Goal: Task Accomplishment & Management: Complete application form

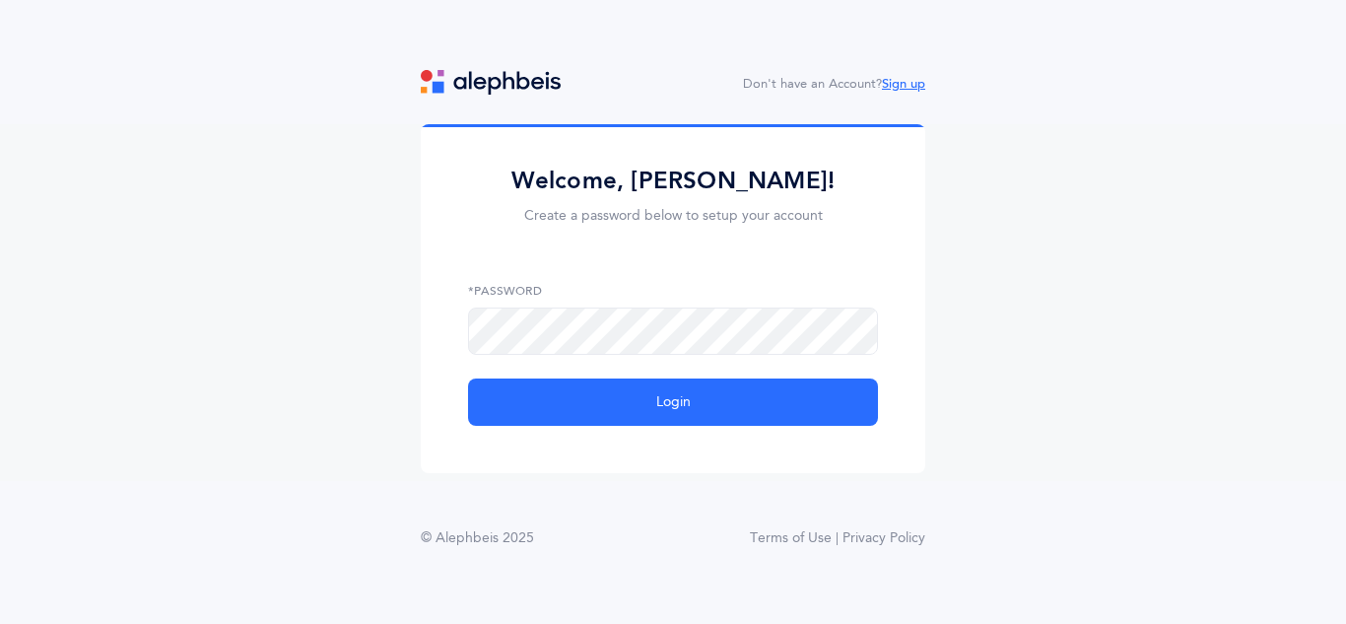
click at [911, 81] on link "Sign up" at bounding box center [903, 84] width 43 height 14
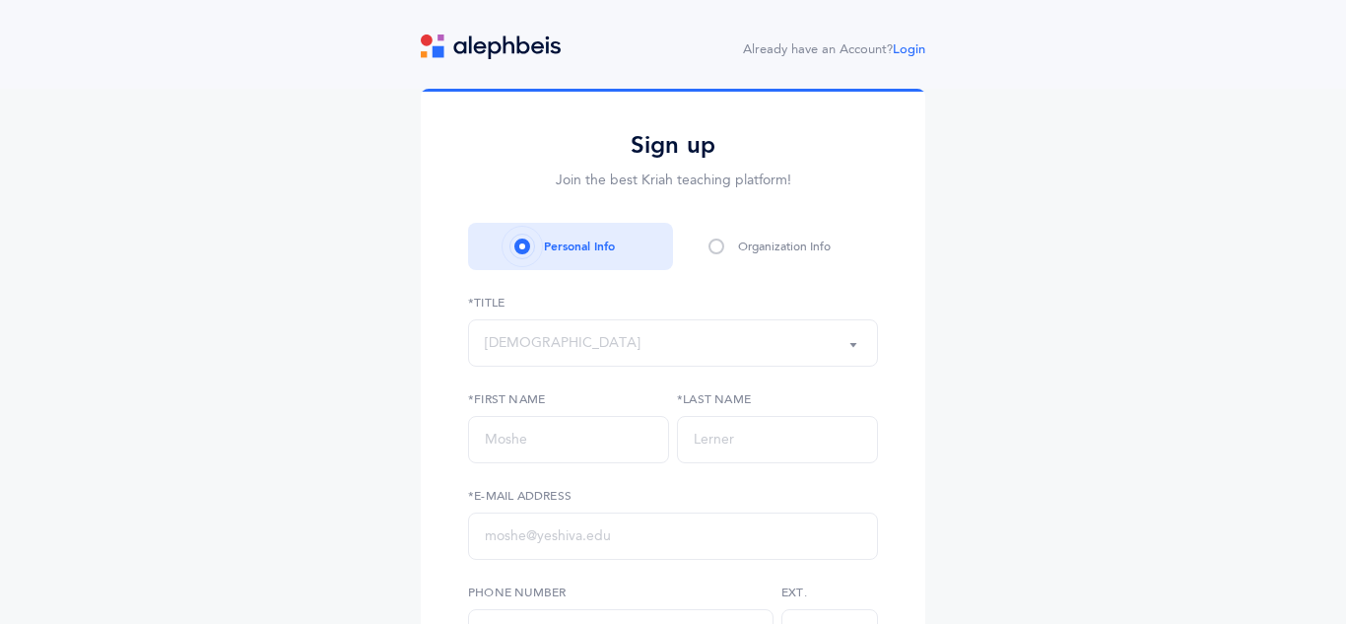
click at [540, 344] on div "Rabbi" at bounding box center [673, 343] width 376 height 34
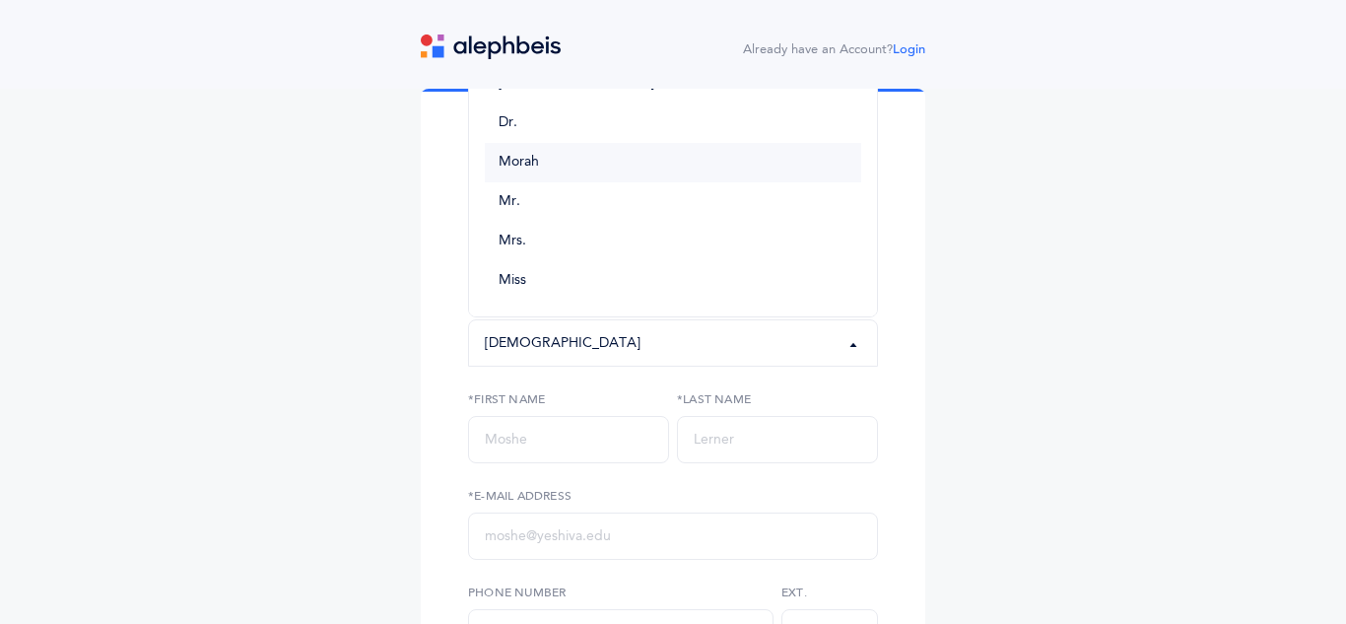
click at [559, 155] on link "Morah" at bounding box center [673, 162] width 376 height 39
select select "2"
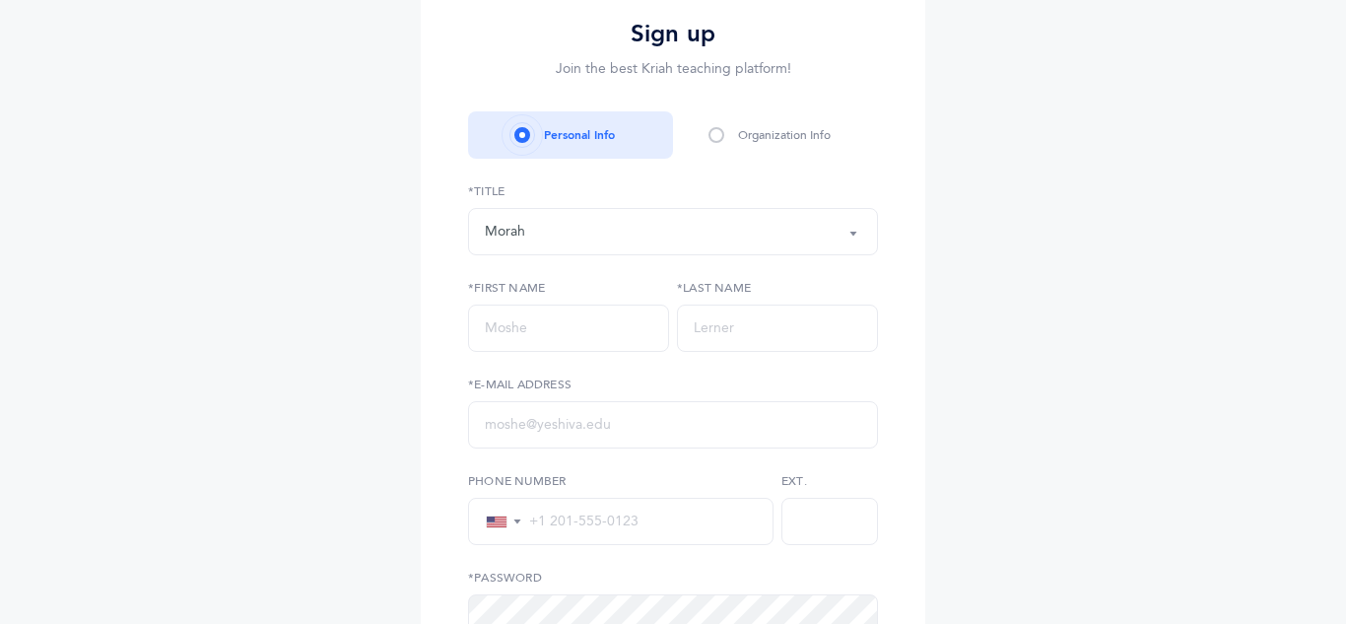
scroll to position [113, 0]
click at [572, 337] on input "text" at bounding box center [568, 325] width 201 height 47
type input "Rochele"
click at [748, 329] on input "text" at bounding box center [777, 325] width 201 height 47
type input "Rodal"
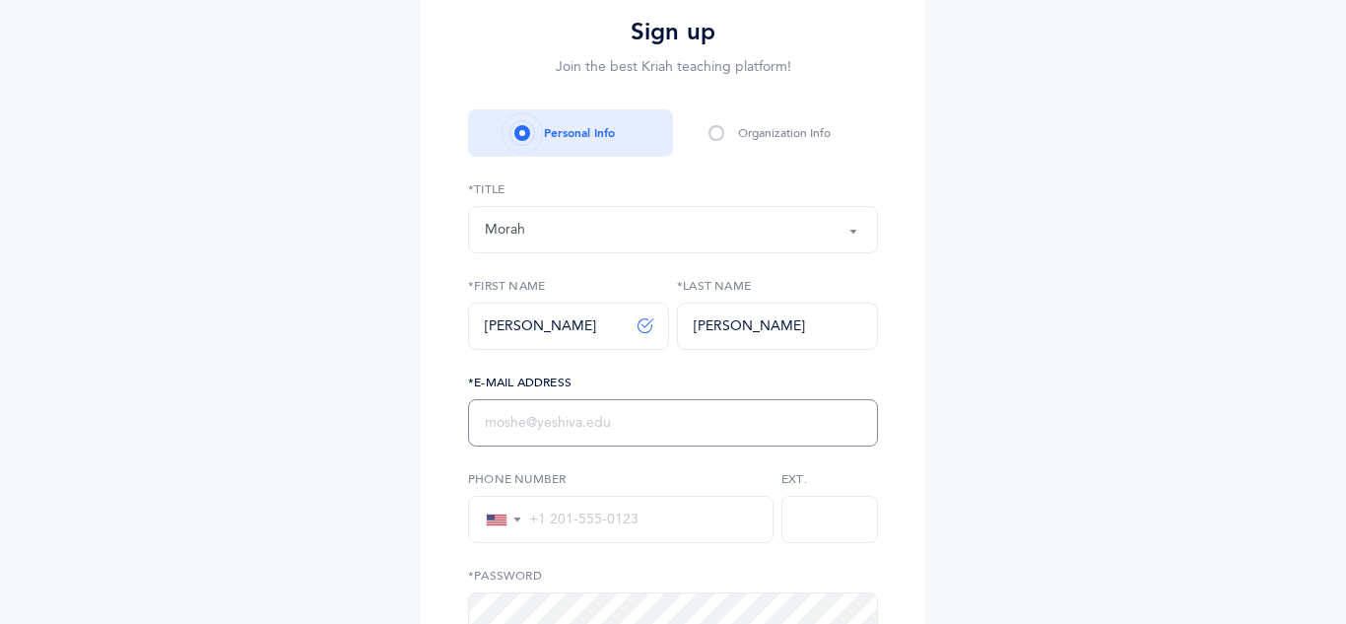
click at [681, 404] on input "text" at bounding box center [673, 422] width 410 height 47
type input "rrodal@chederphiladelphia.org"
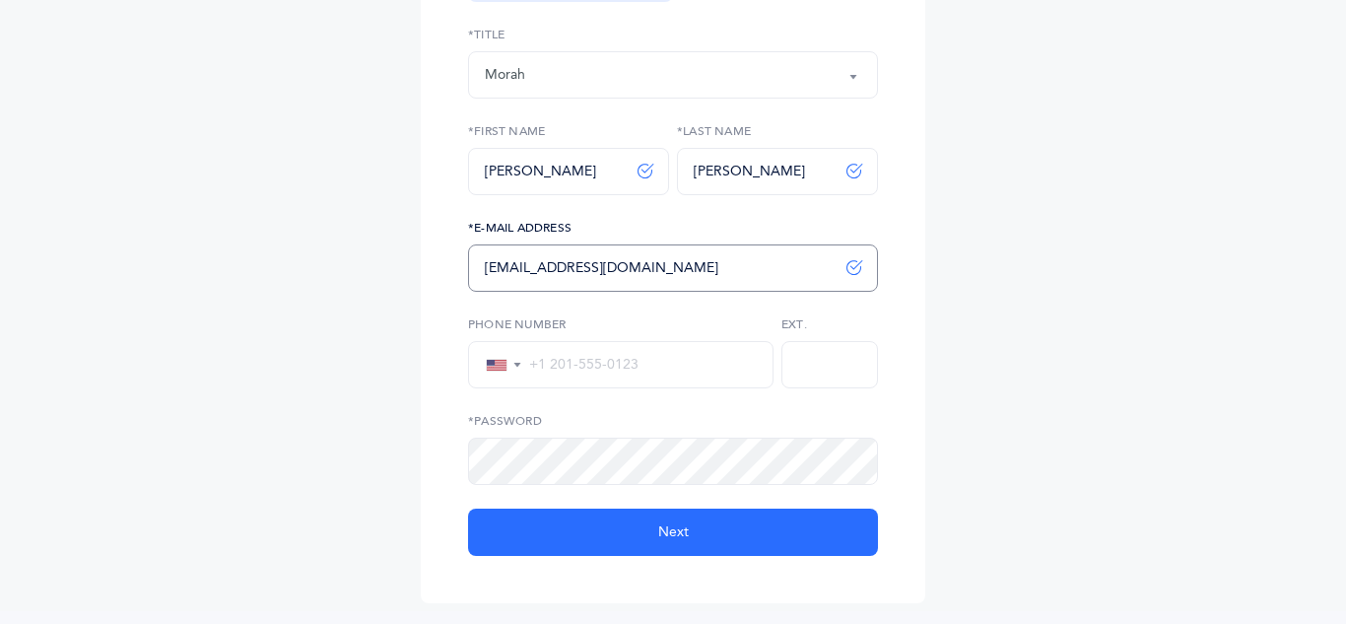
scroll to position [269, 0]
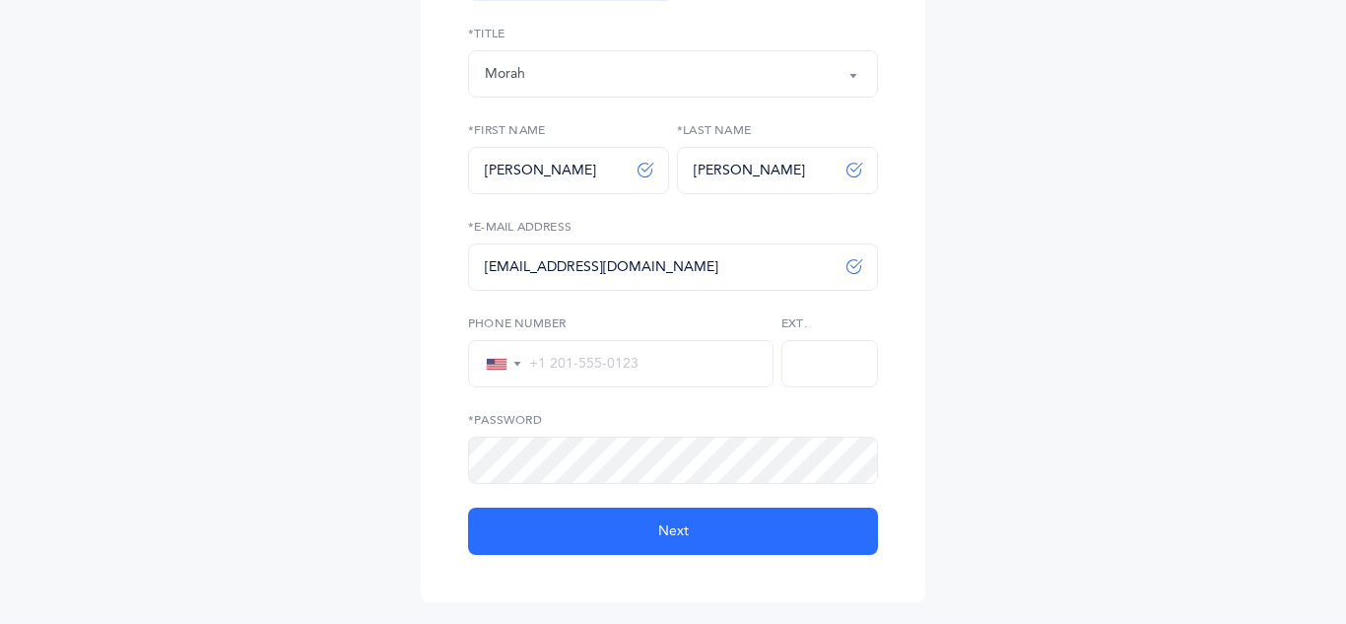
click at [569, 363] on input "tel" at bounding box center [639, 364] width 235 height 18
type input "4"
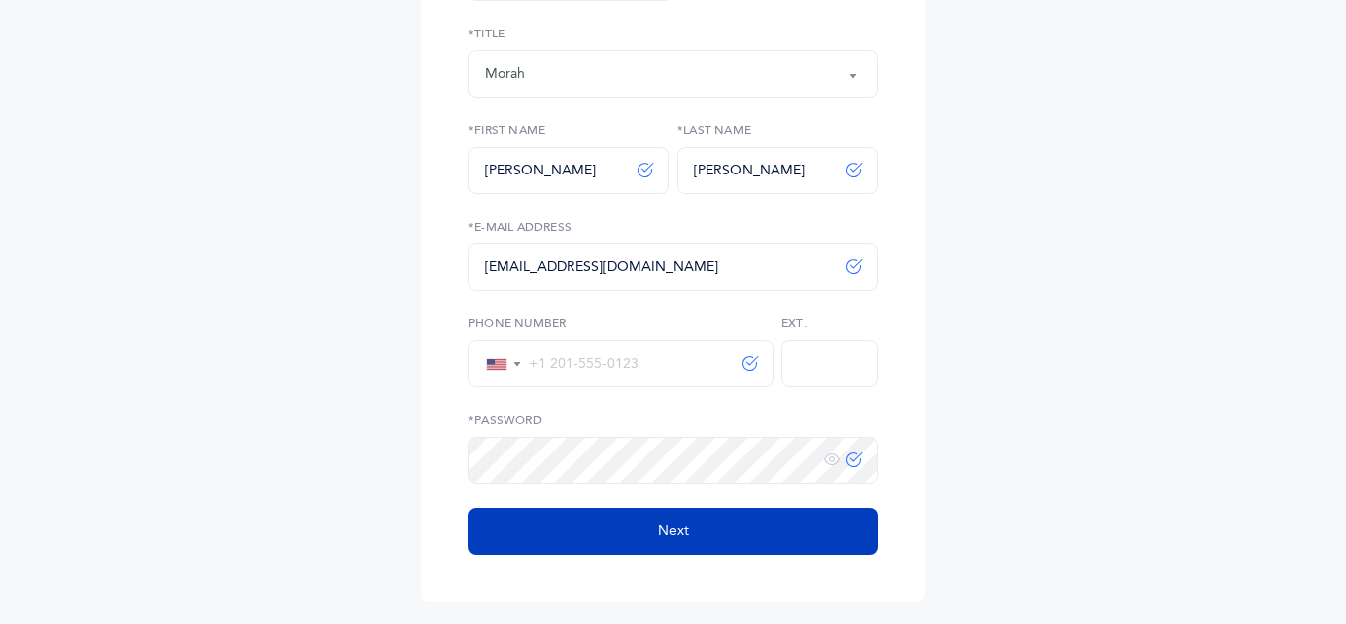
click at [678, 528] on span "Next" at bounding box center [673, 531] width 31 height 21
select select
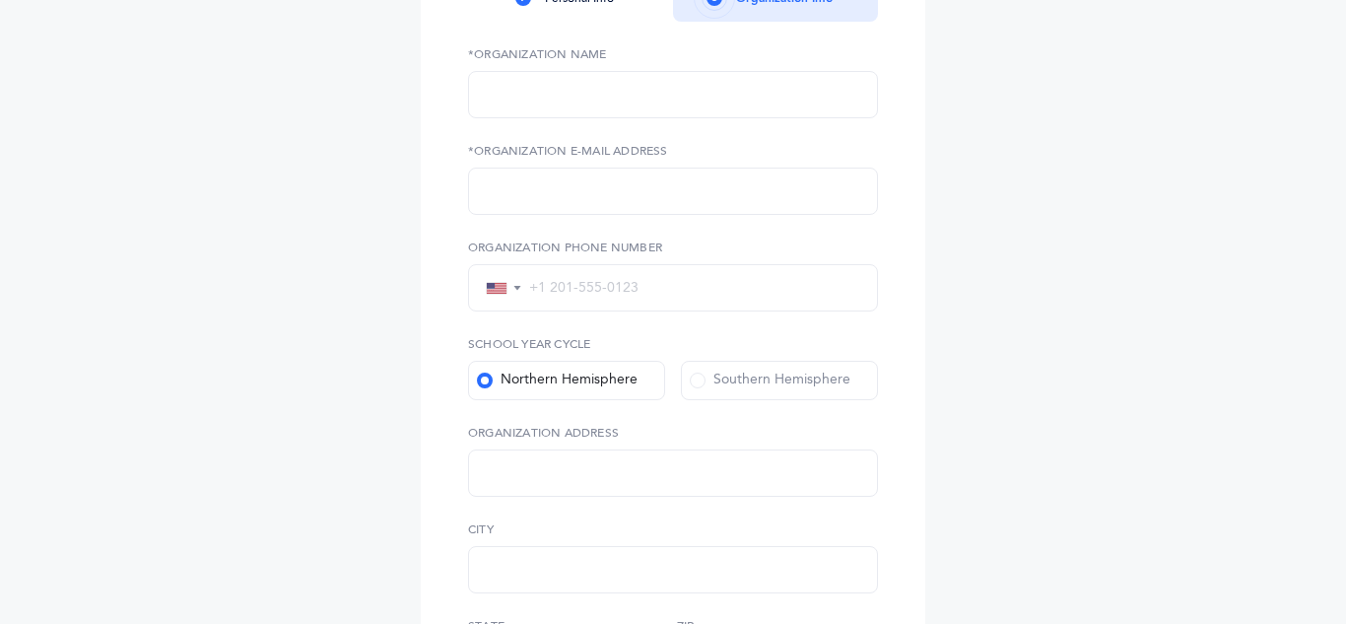
scroll to position [0, 0]
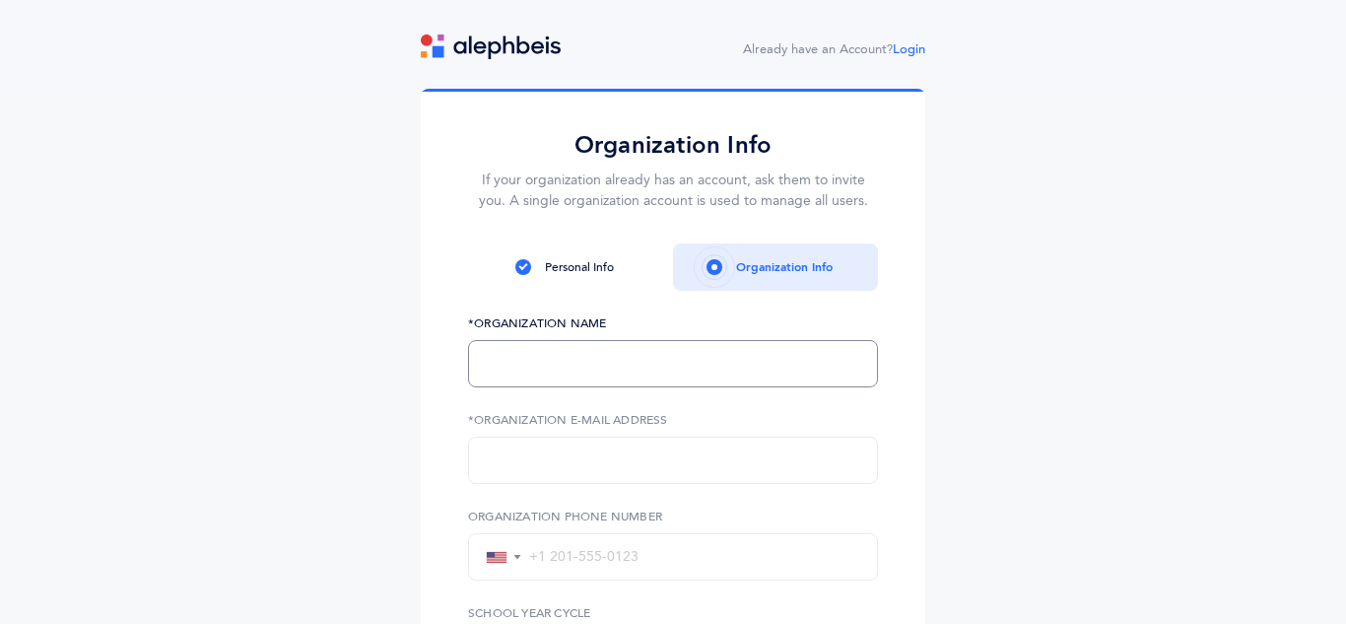
click at [704, 370] on input "text" at bounding box center [673, 363] width 410 height 47
type input "Cheder chabad philadelphia"
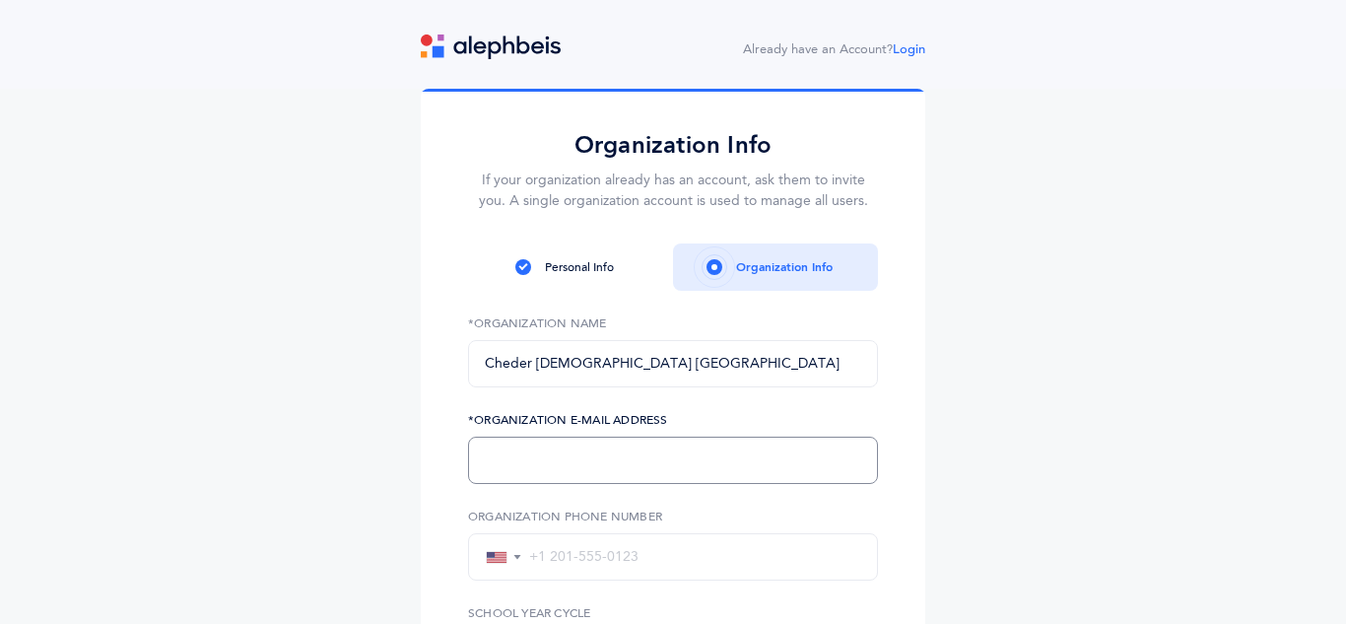
click at [616, 481] on input "text" at bounding box center [673, 460] width 410 height 47
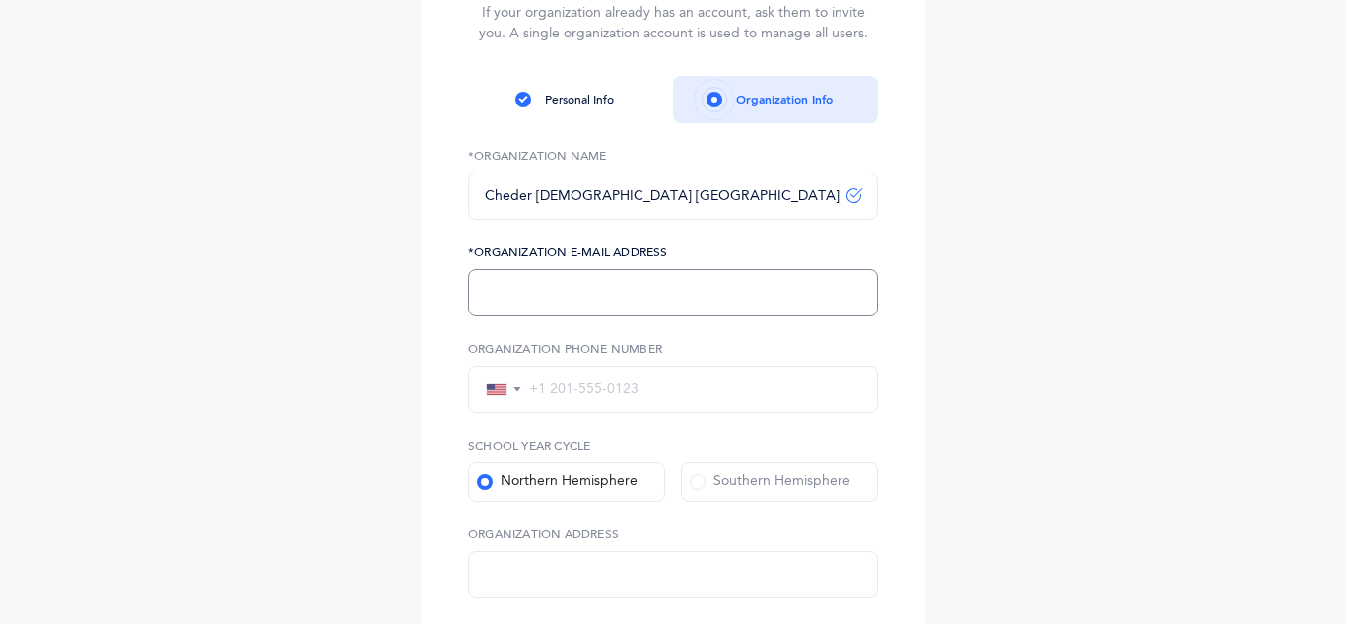
scroll to position [166, 0]
type input "o"
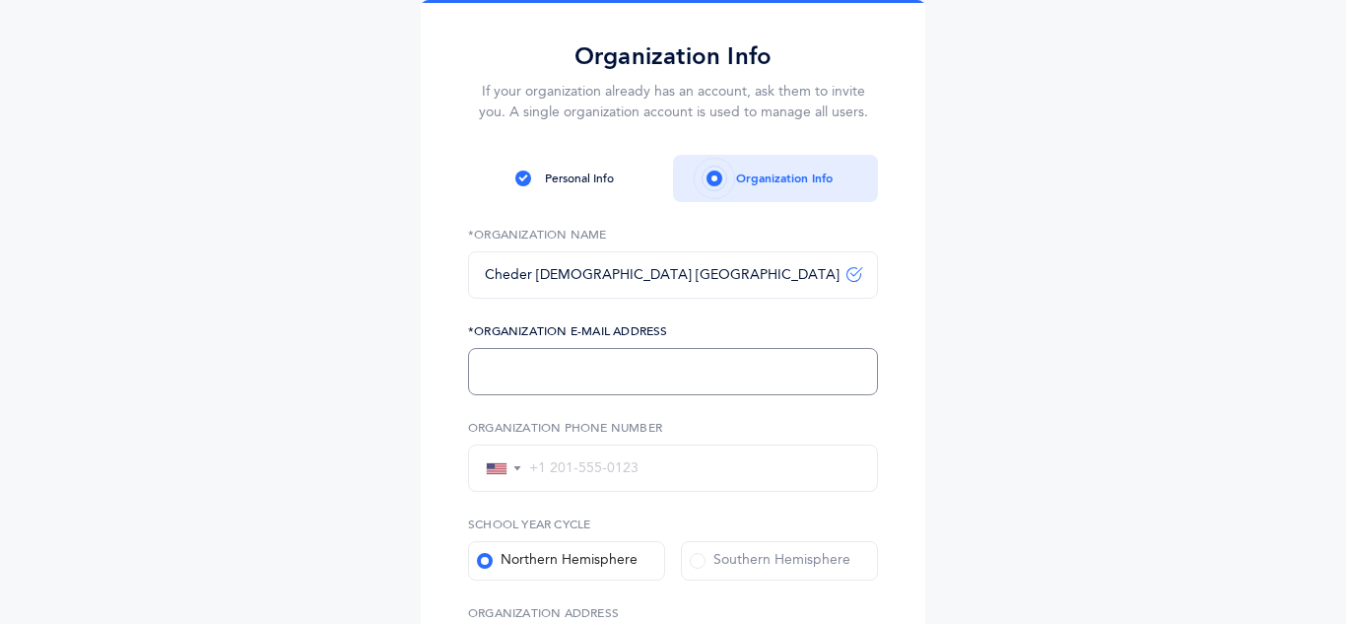
scroll to position [88, 0]
click at [709, 174] on span at bounding box center [714, 179] width 16 height 16
click at [523, 181] on span at bounding box center [523, 179] width 16 height 16
click at [561, 110] on p "If your organization already has an account, ask them to invite you. A single o…" at bounding box center [673, 103] width 410 height 41
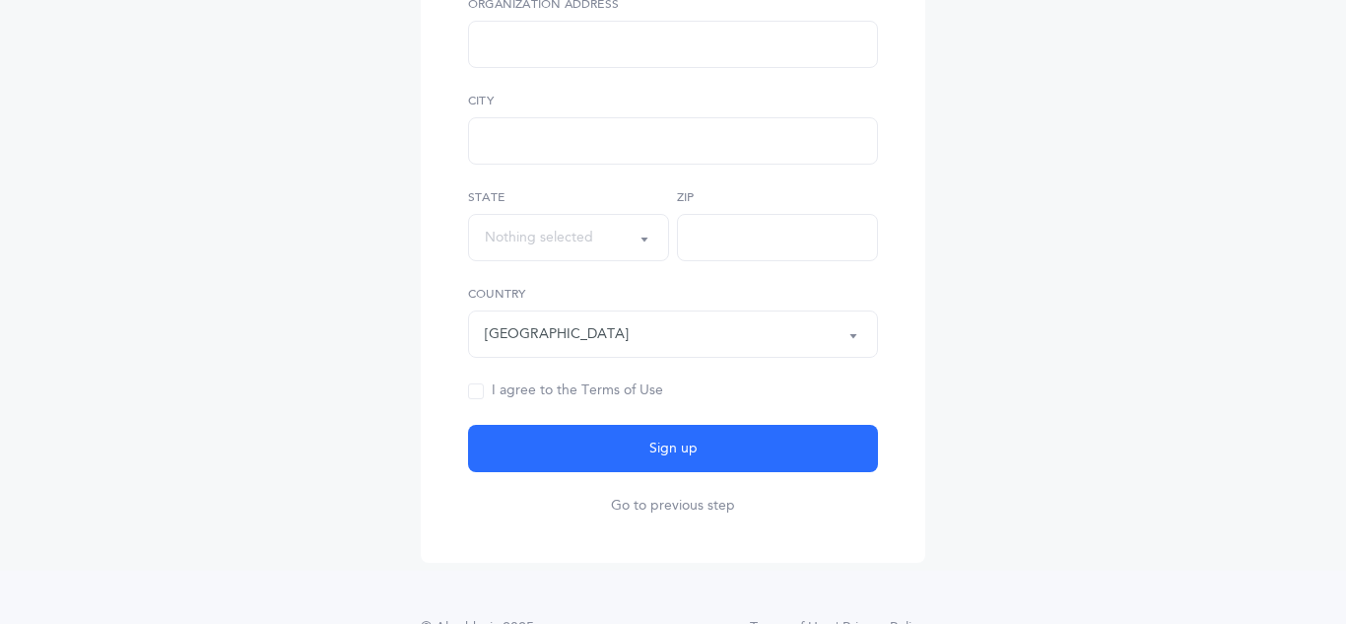
scroll to position [752, 0]
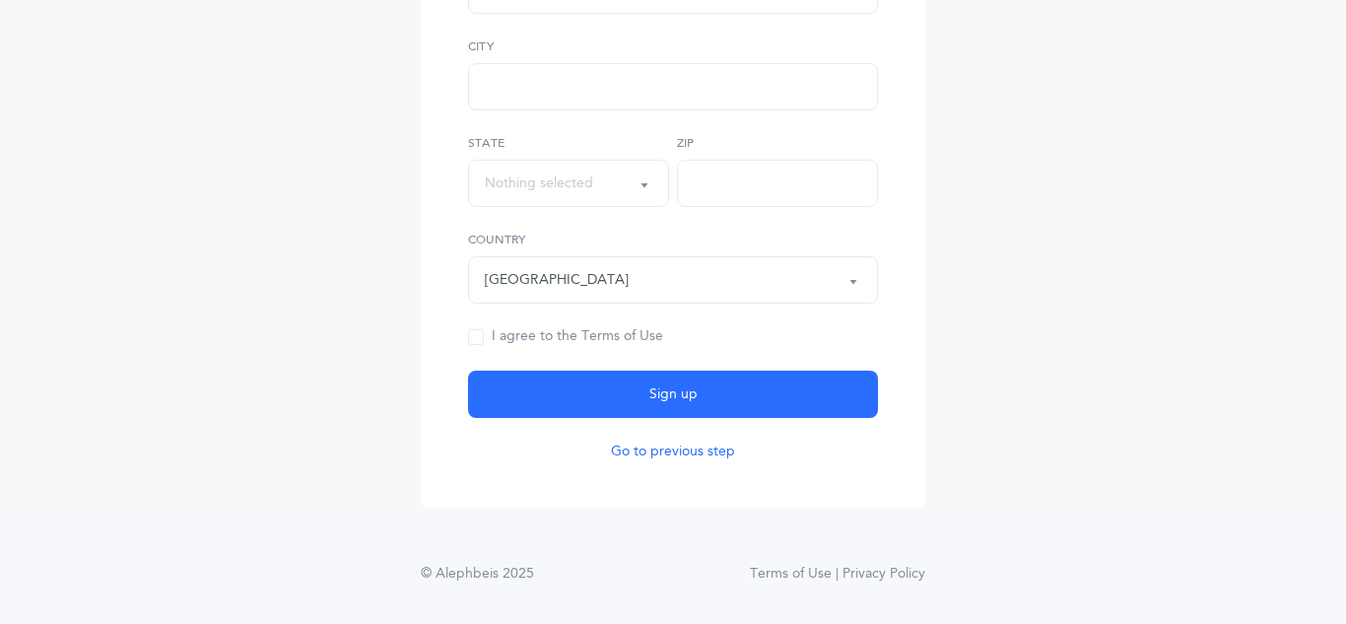
click at [645, 459] on button "Go to previous step" at bounding box center [673, 451] width 124 height 20
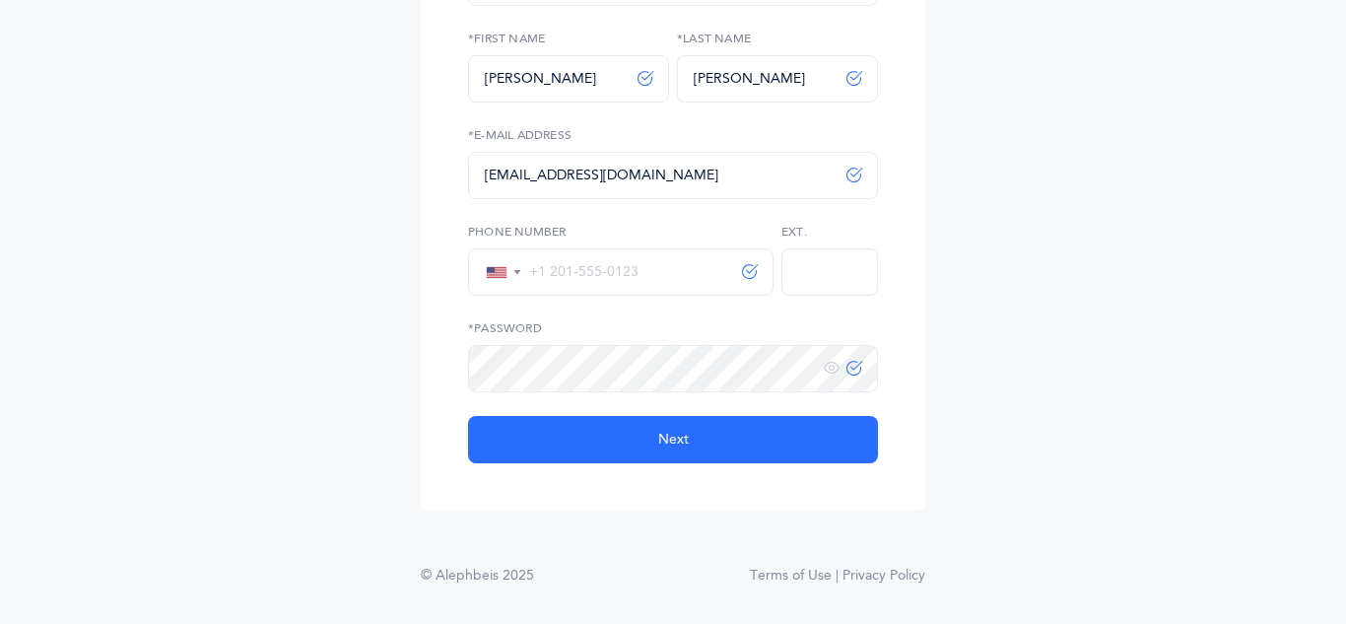
scroll to position [363, 0]
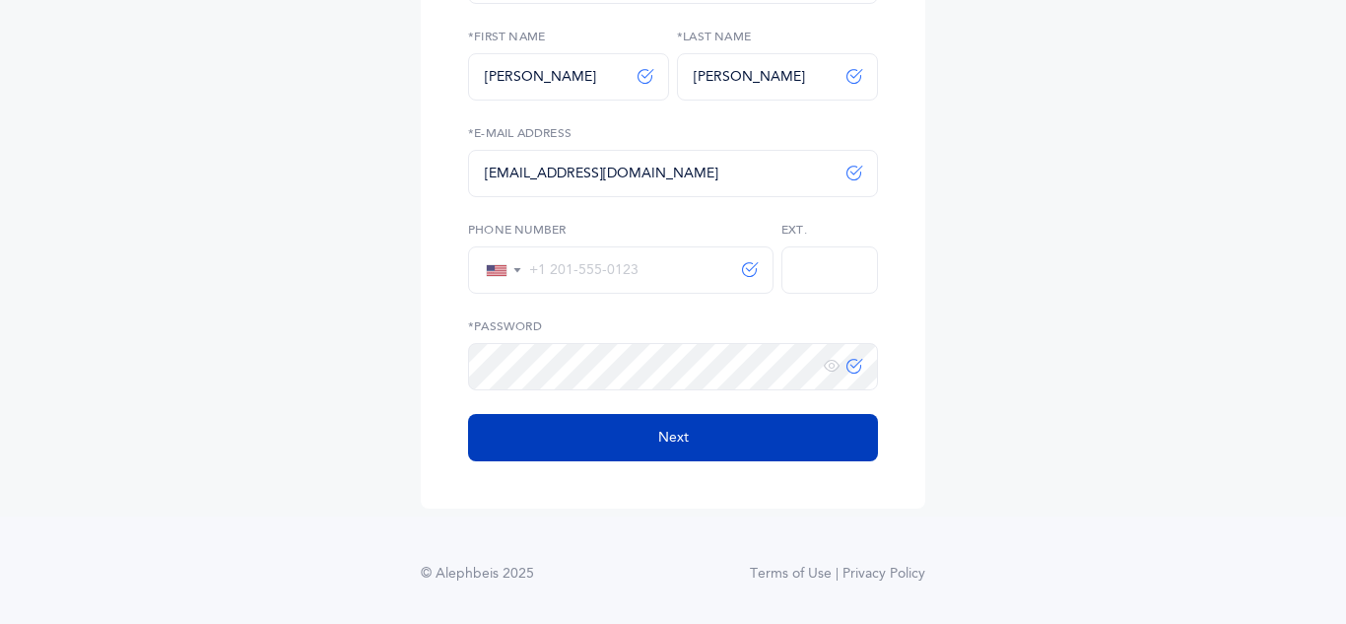
click at [678, 444] on span "Next" at bounding box center [673, 438] width 31 height 21
select select
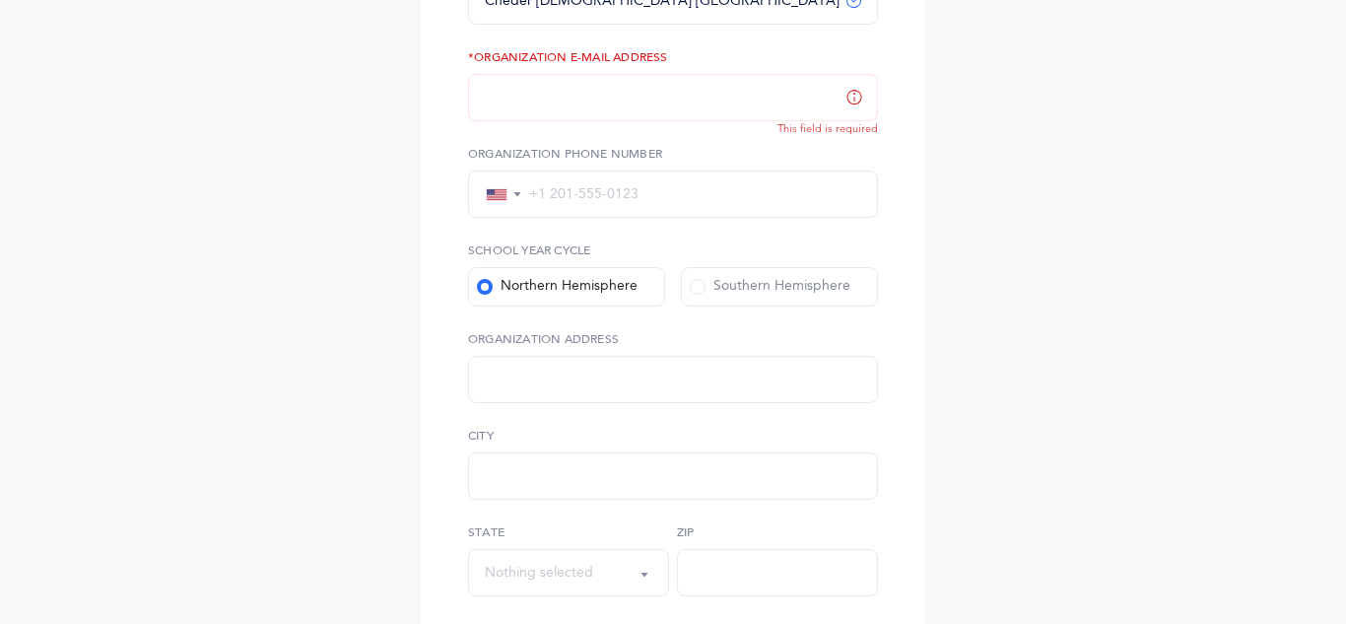
scroll to position [0, 0]
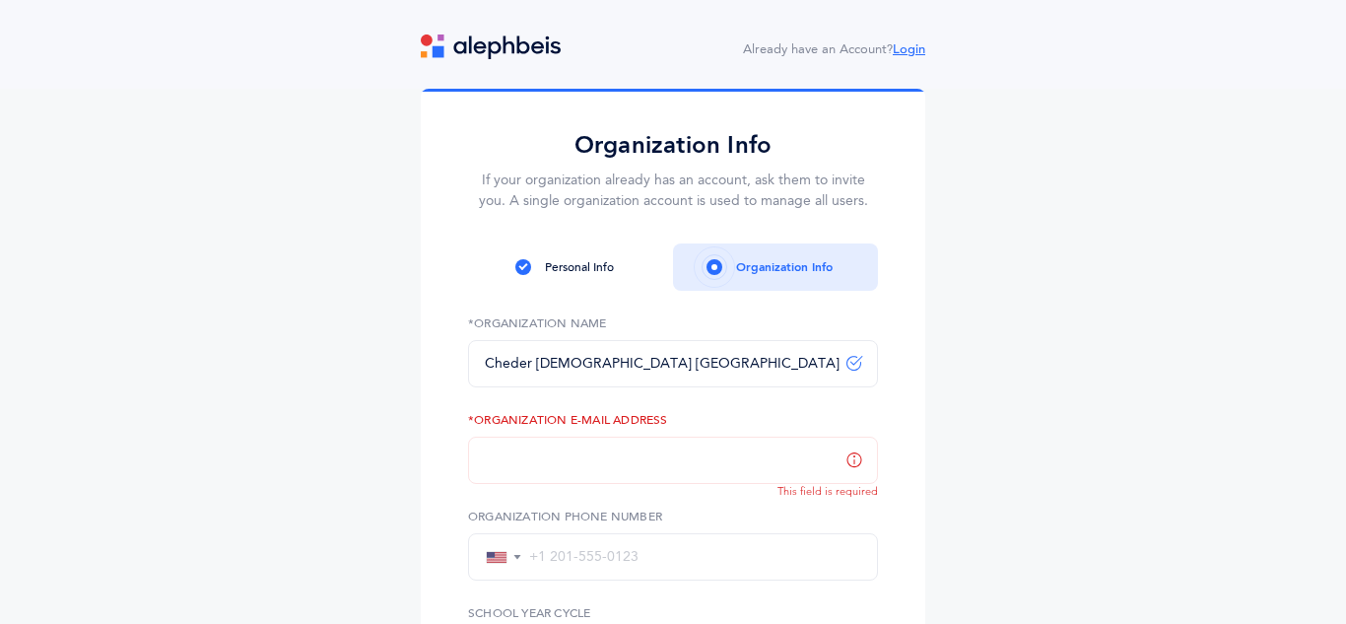
click at [918, 43] on link "Login" at bounding box center [909, 49] width 33 height 14
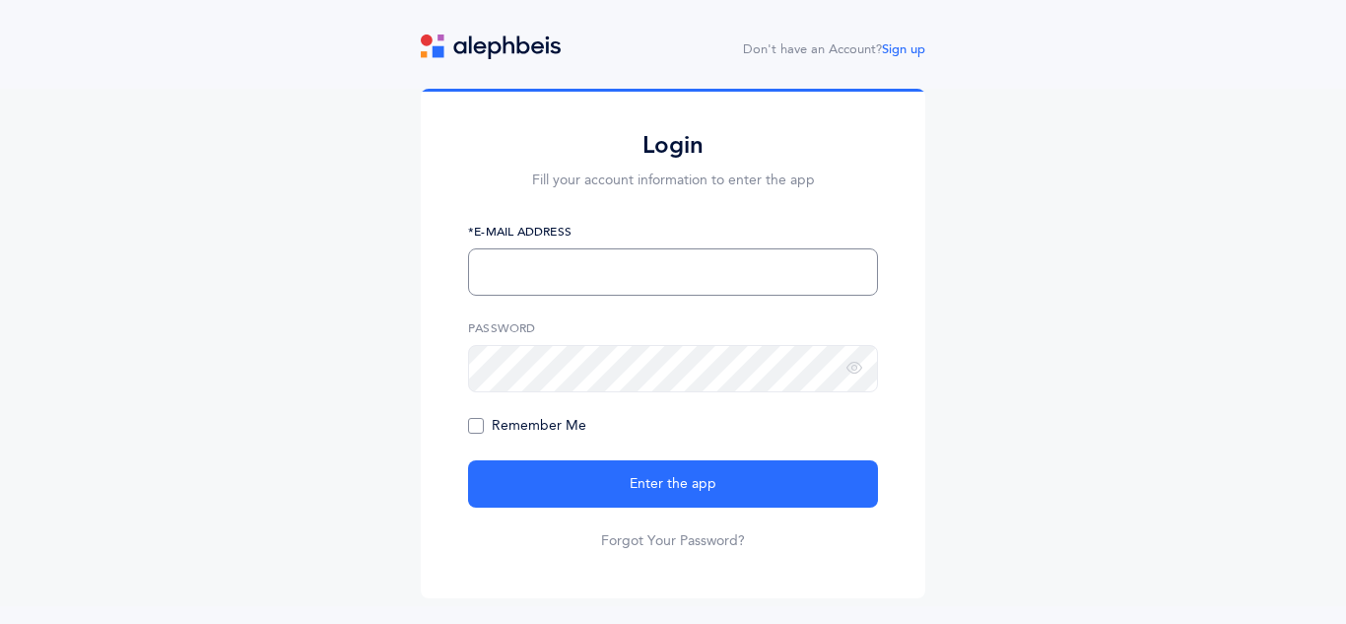
type input "[EMAIL_ADDRESS][DOMAIN_NAME]"
click at [484, 432] on span "Remember Me" at bounding box center [527, 426] width 118 height 16
click at [0, 0] on input "Remember Me" at bounding box center [0, 0] width 0 height 0
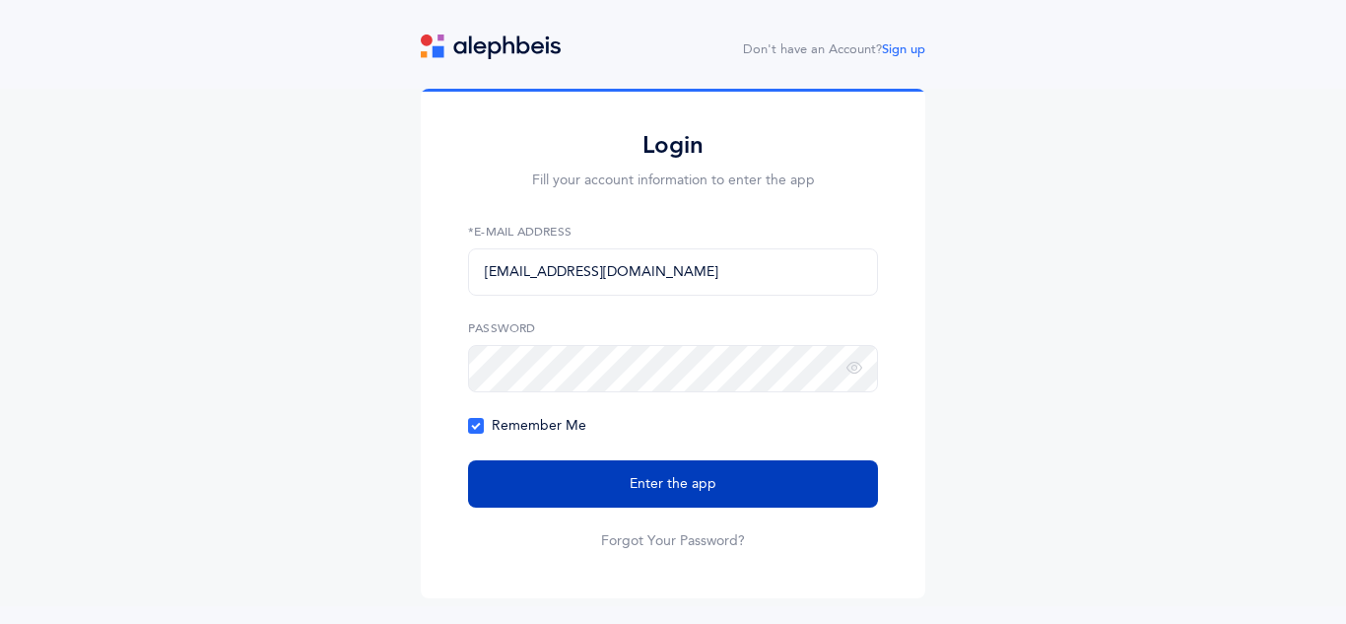
click at [609, 472] on button "Enter the app" at bounding box center [673, 483] width 410 height 47
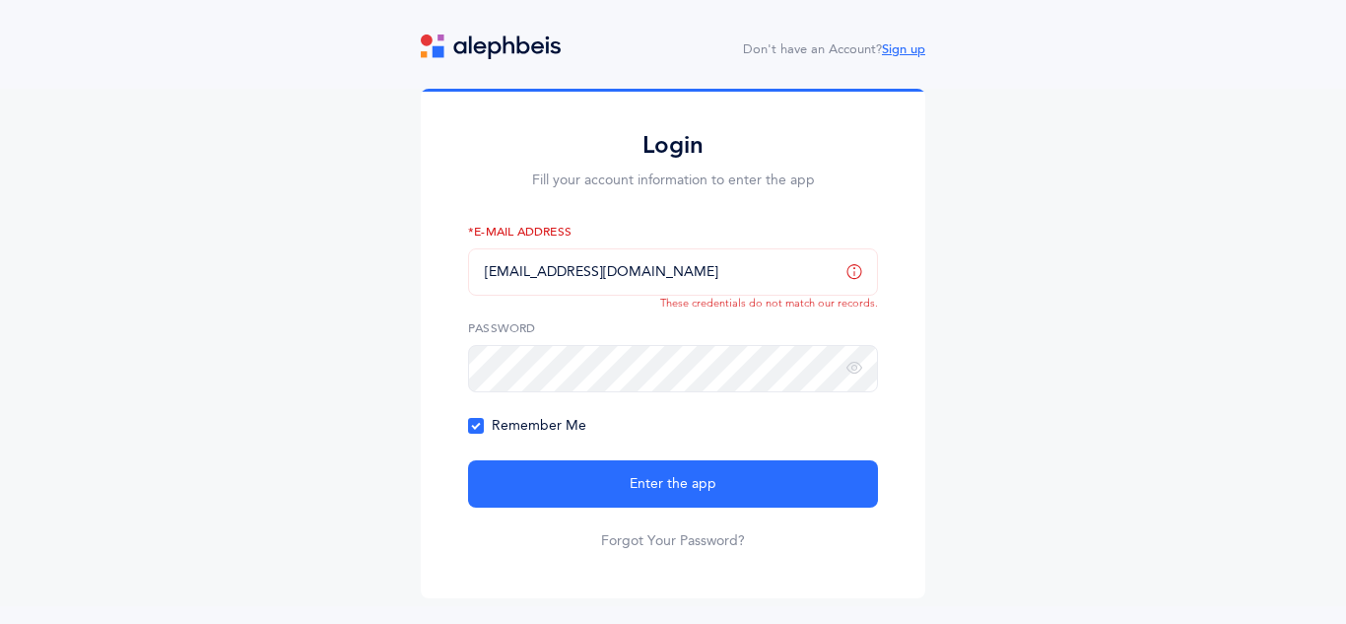
click at [896, 50] on link "Sign up" at bounding box center [903, 49] width 43 height 14
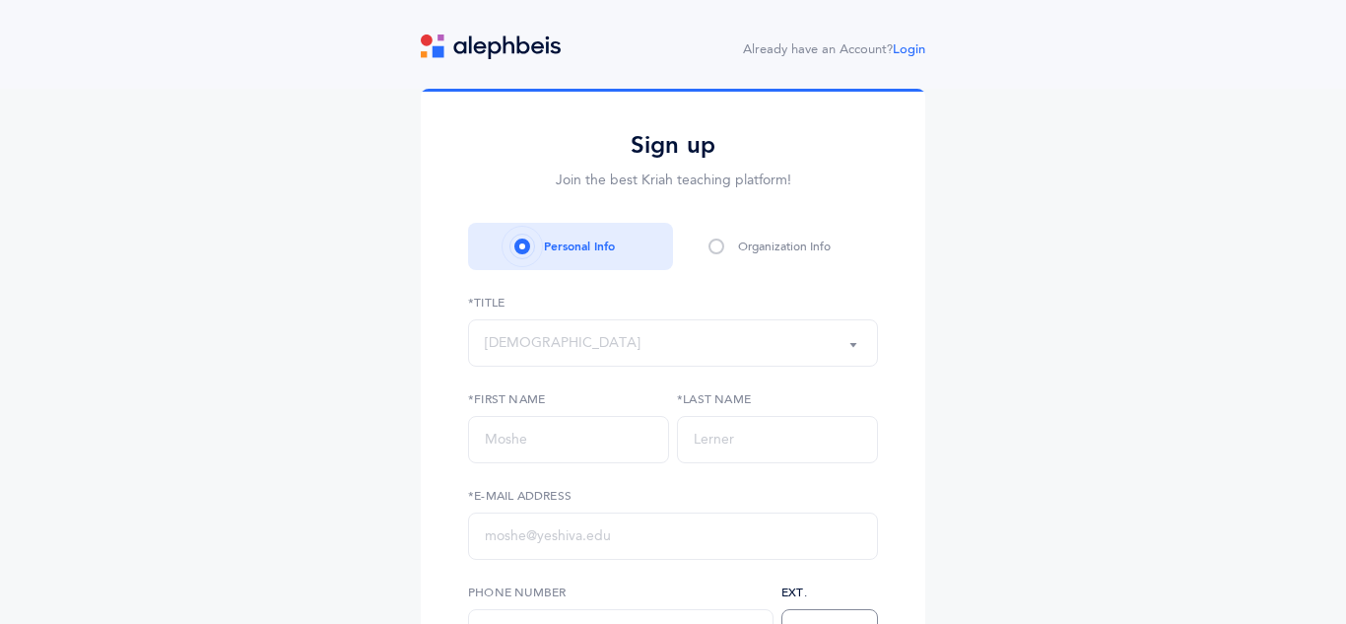
type input "[EMAIL_ADDRESS][DOMAIN_NAME]"
click at [693, 341] on div "Rabbi" at bounding box center [673, 343] width 376 height 34
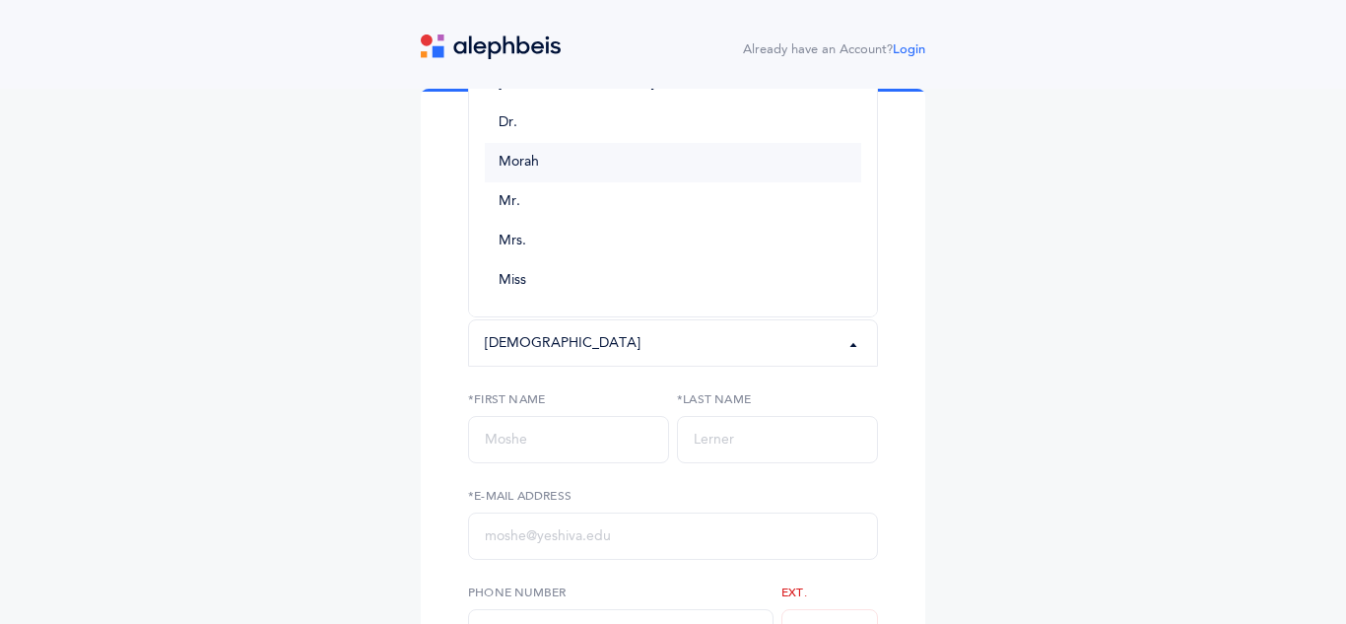
click at [524, 167] on span "Morah" at bounding box center [519, 163] width 40 height 18
select select "2"
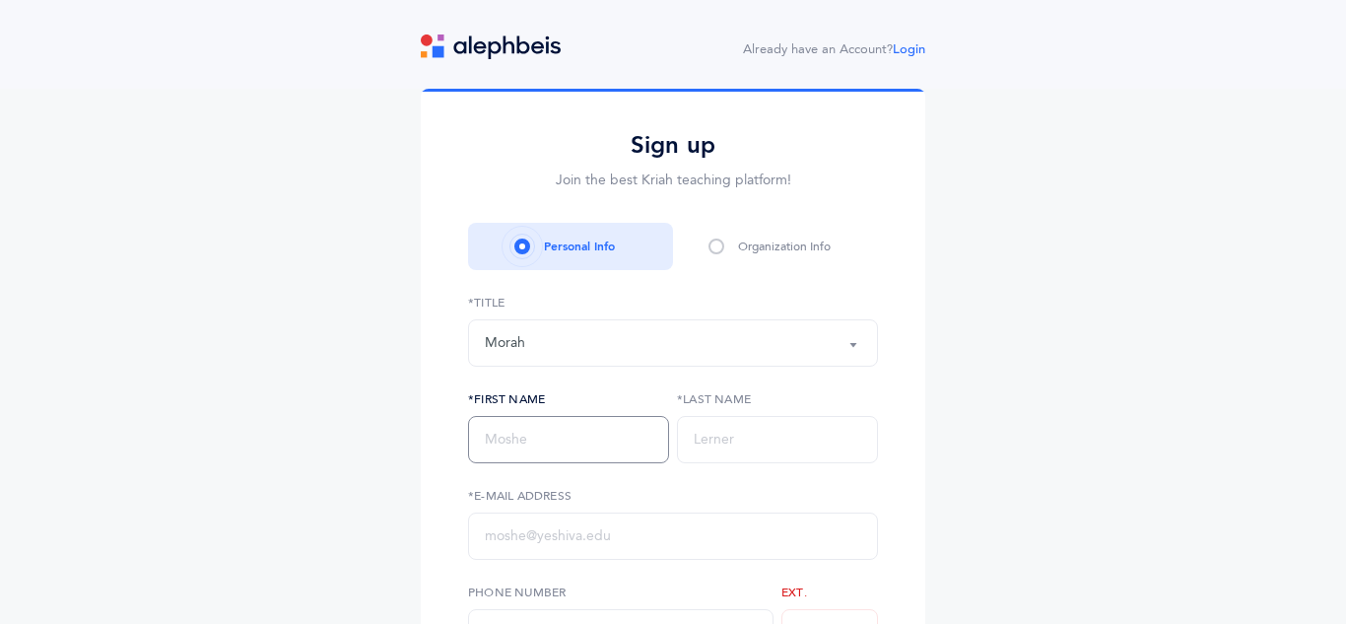
click at [541, 435] on input "text" at bounding box center [568, 439] width 201 height 47
type input "Rochele"
click at [699, 461] on input "text" at bounding box center [777, 439] width 201 height 47
type input "Rodal"
click at [703, 543] on input "text" at bounding box center [673, 535] width 410 height 47
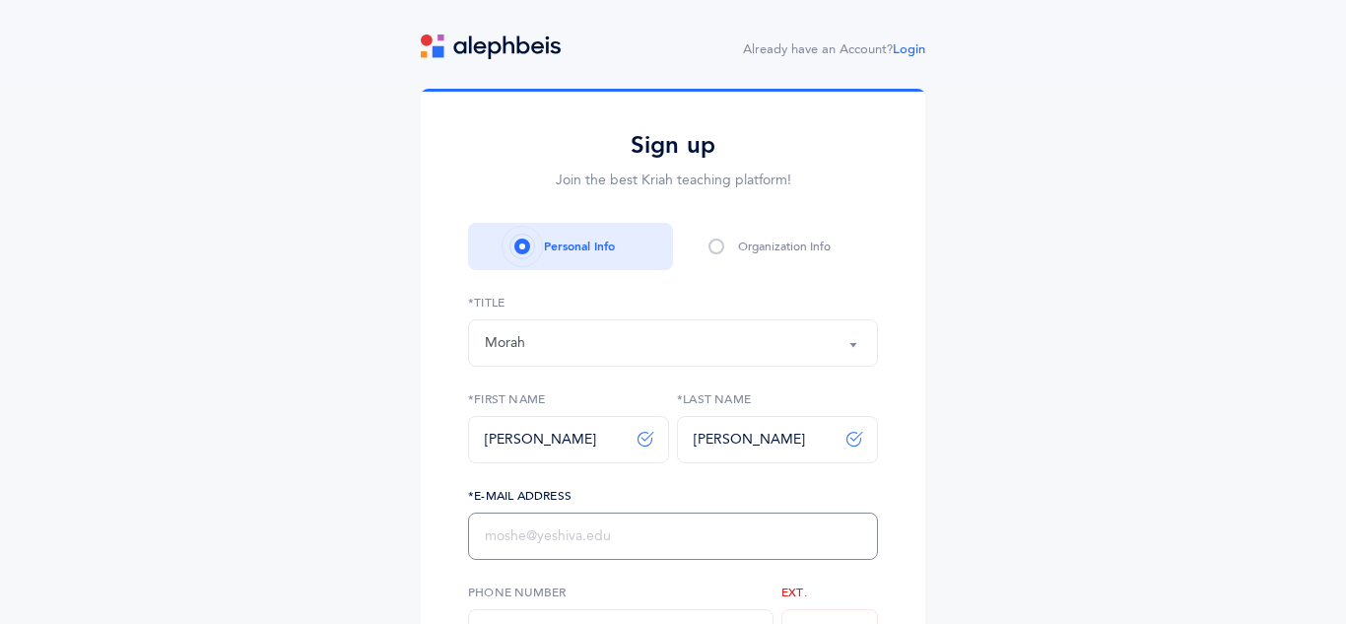
type input "[EMAIL_ADDRESS][DOMAIN_NAME]"
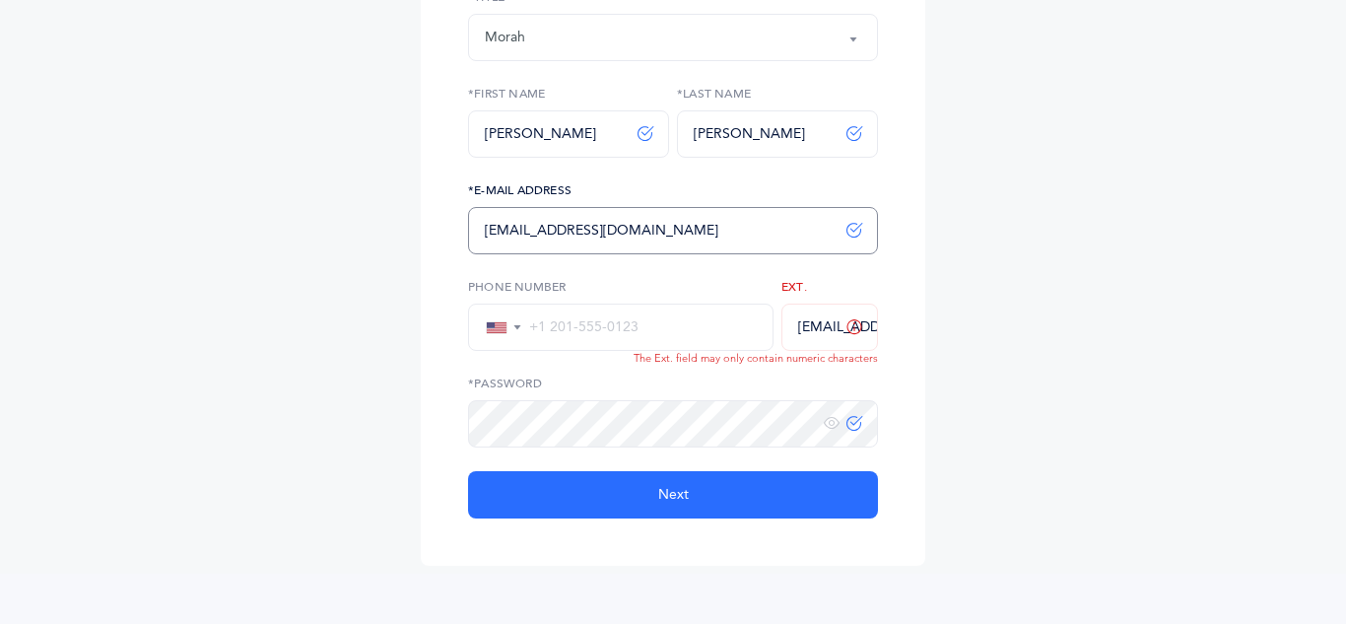
scroll to position [306, 0]
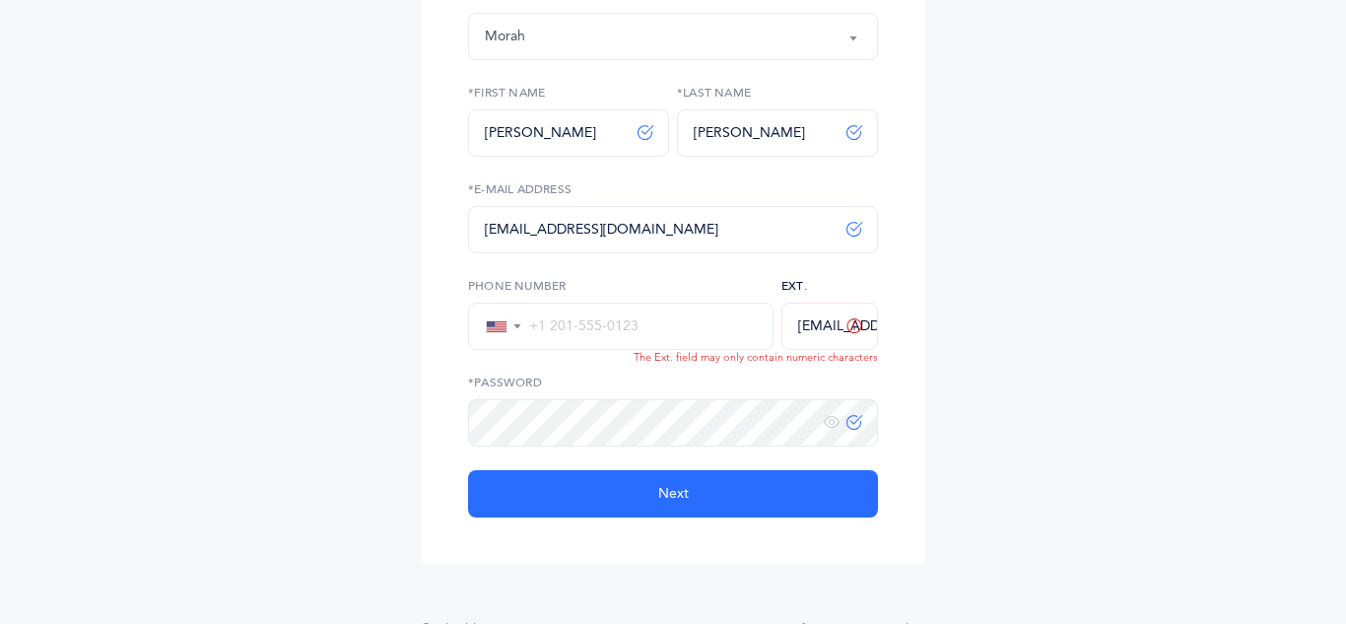
click at [832, 333] on input "[EMAIL_ADDRESS][DOMAIN_NAME]" at bounding box center [829, 325] width 97 height 47
type input "e"
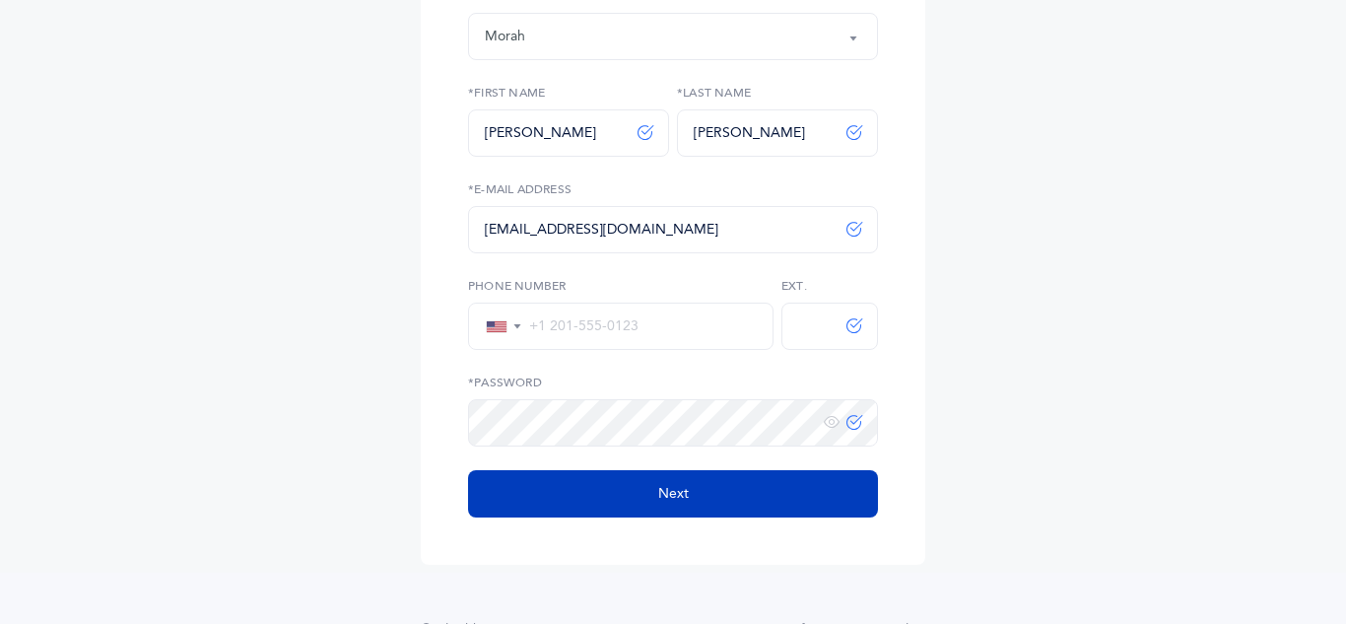
click at [843, 504] on button "Next" at bounding box center [673, 493] width 410 height 47
select select
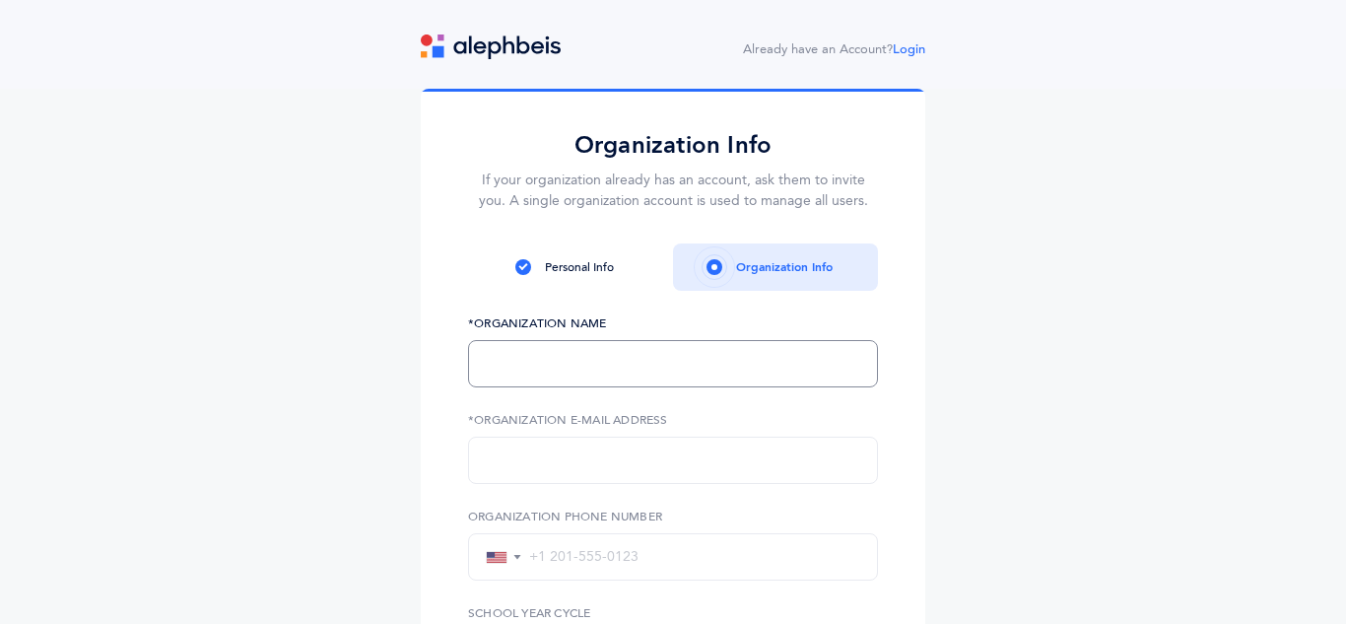
click at [722, 370] on input "text" at bounding box center [673, 363] width 410 height 47
type input "Cheder chabad philadelphia"
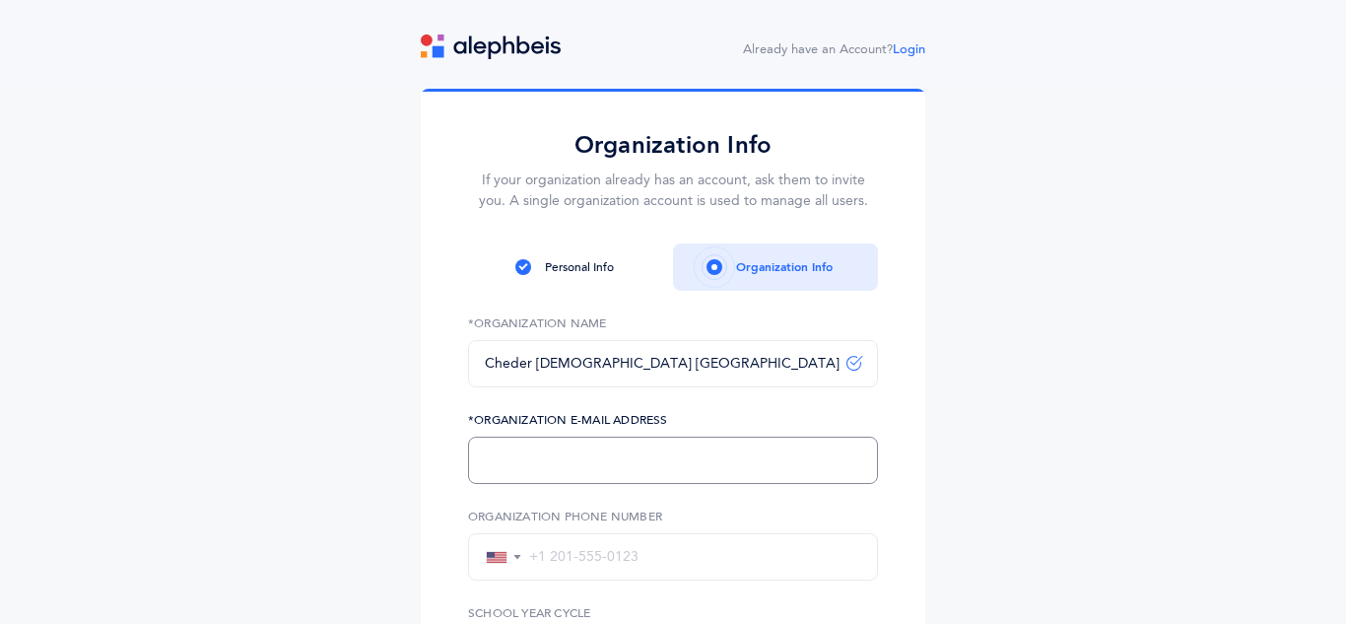
click at [691, 440] on input "text" at bounding box center [673, 460] width 410 height 47
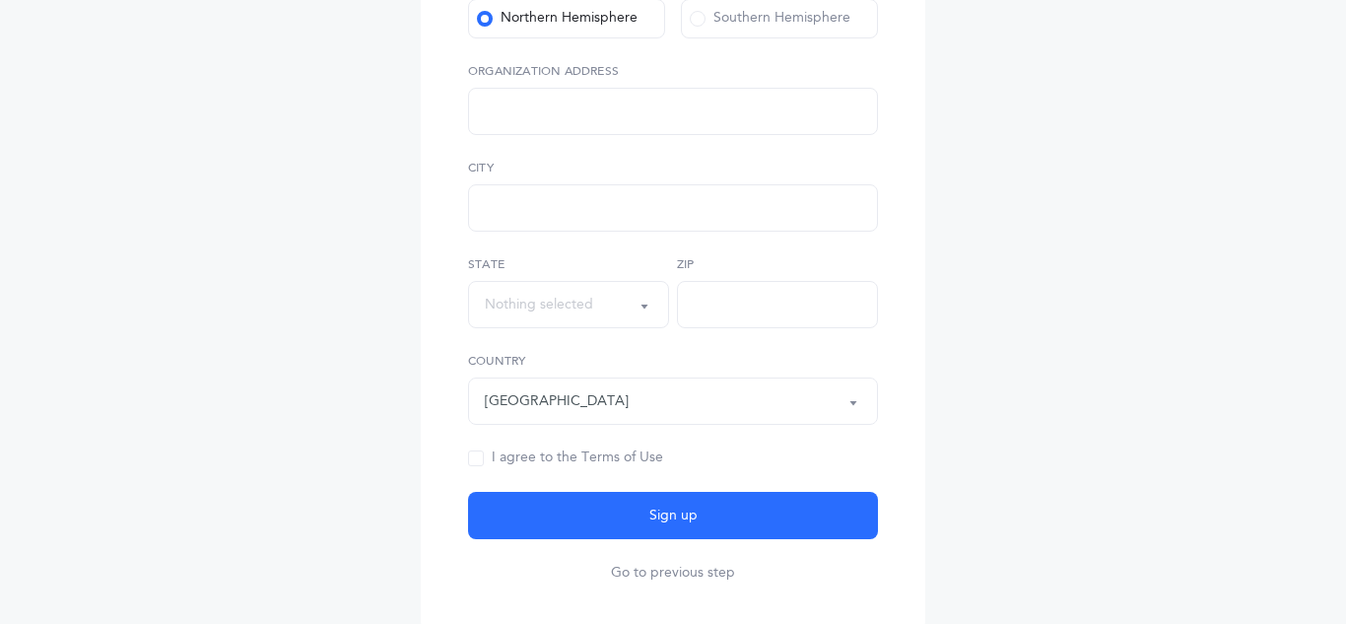
scroll to position [636, 0]
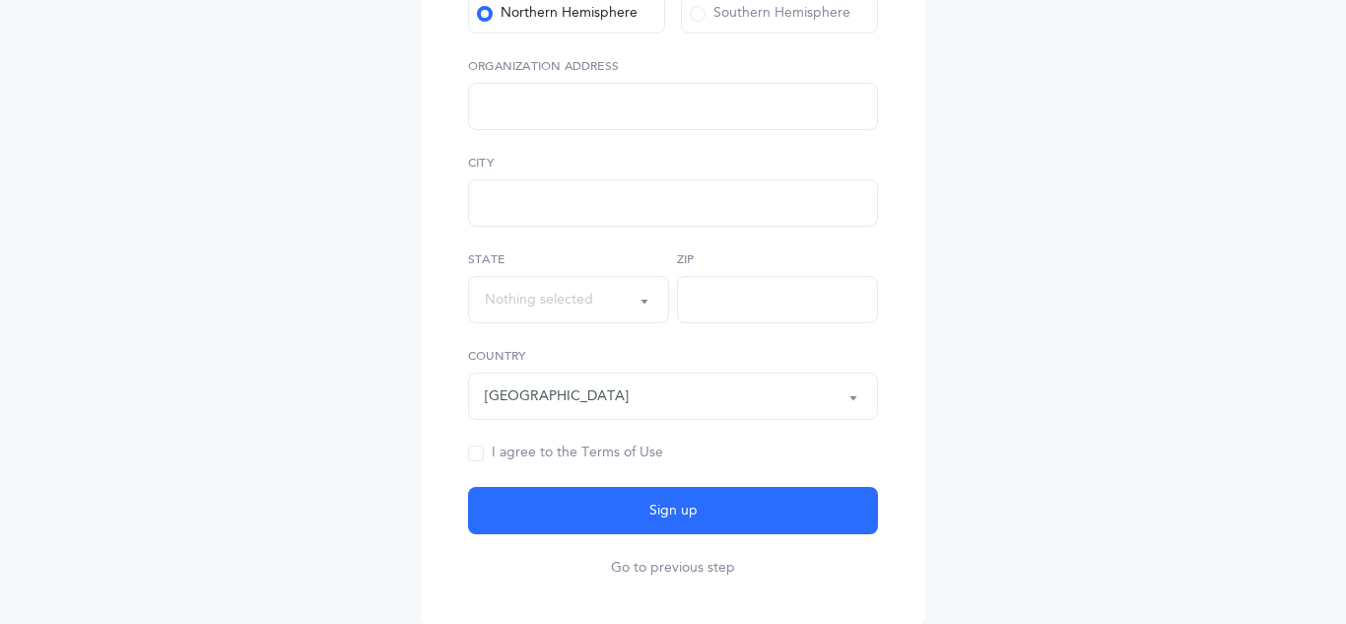
type input "office@chederphiladelphia.org"
click at [620, 551] on form "Cheder chabad philadelphia *Organization Name office@chederphiladelphia.org *Or…" at bounding box center [673, 128] width 410 height 899
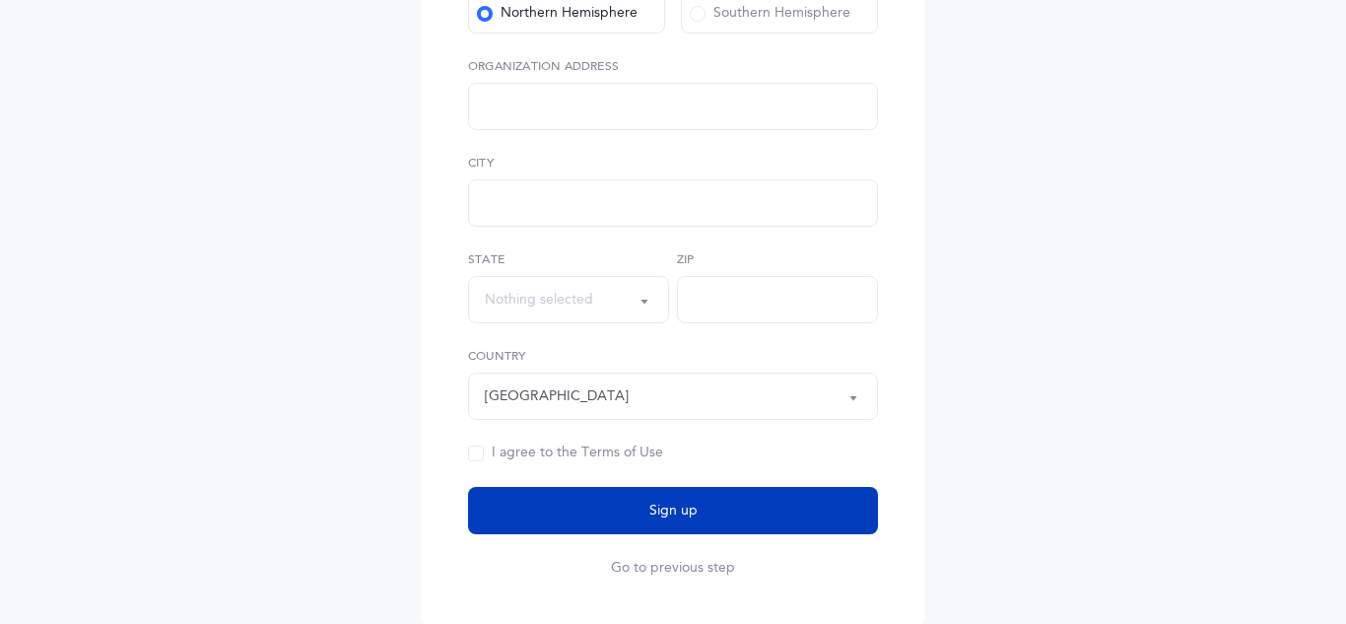
click at [644, 523] on button "Sign up" at bounding box center [673, 510] width 410 height 47
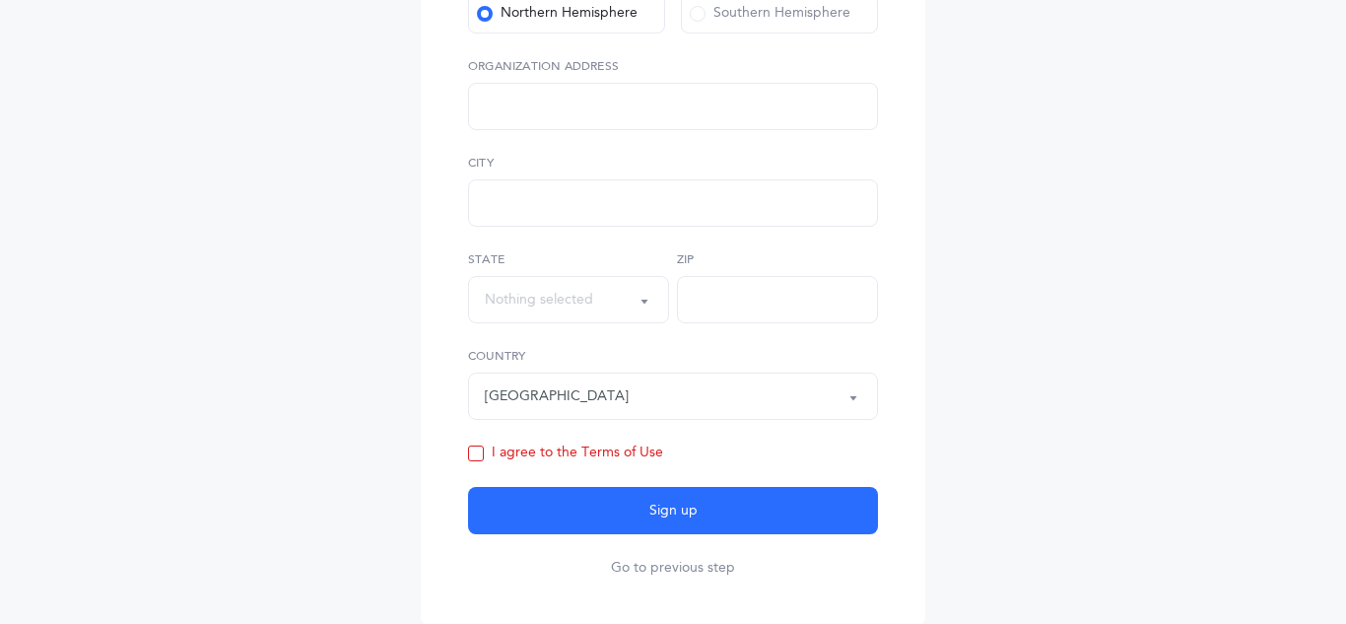
click at [474, 455] on span at bounding box center [476, 453] width 16 height 16
click at [0, 0] on input "I agree to the Terms of Use" at bounding box center [0, 0] width 0 height 0
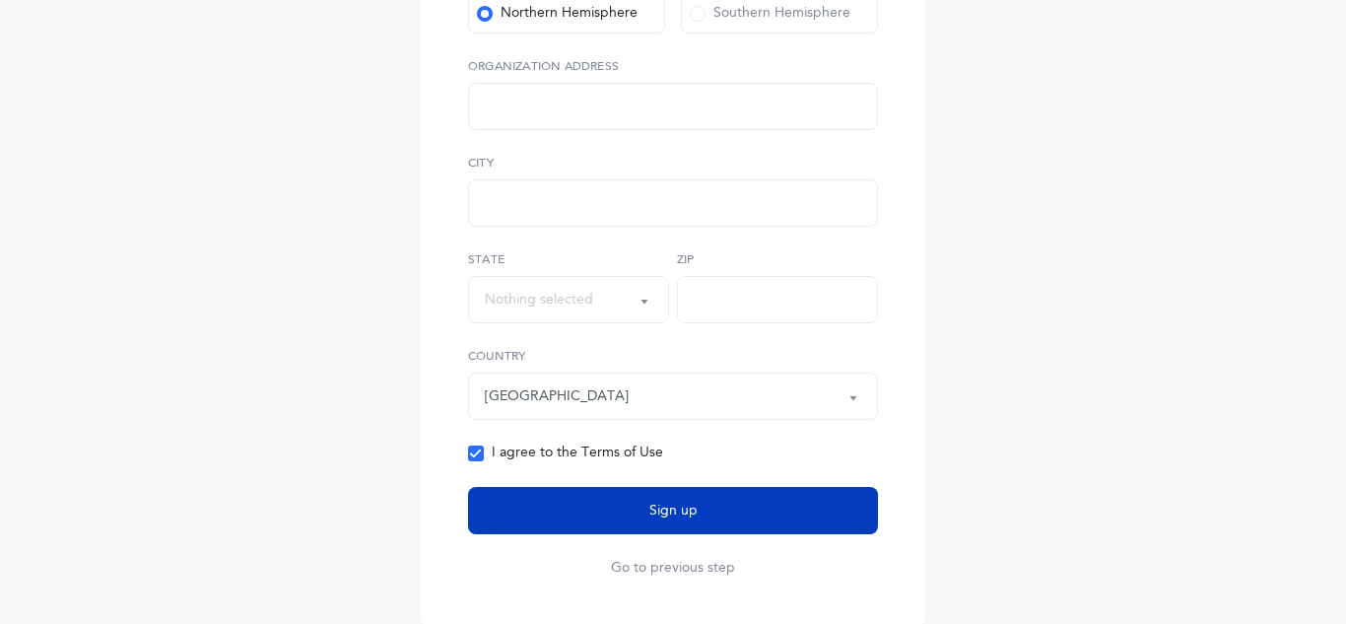
click at [567, 508] on button "Sign up" at bounding box center [673, 510] width 410 height 47
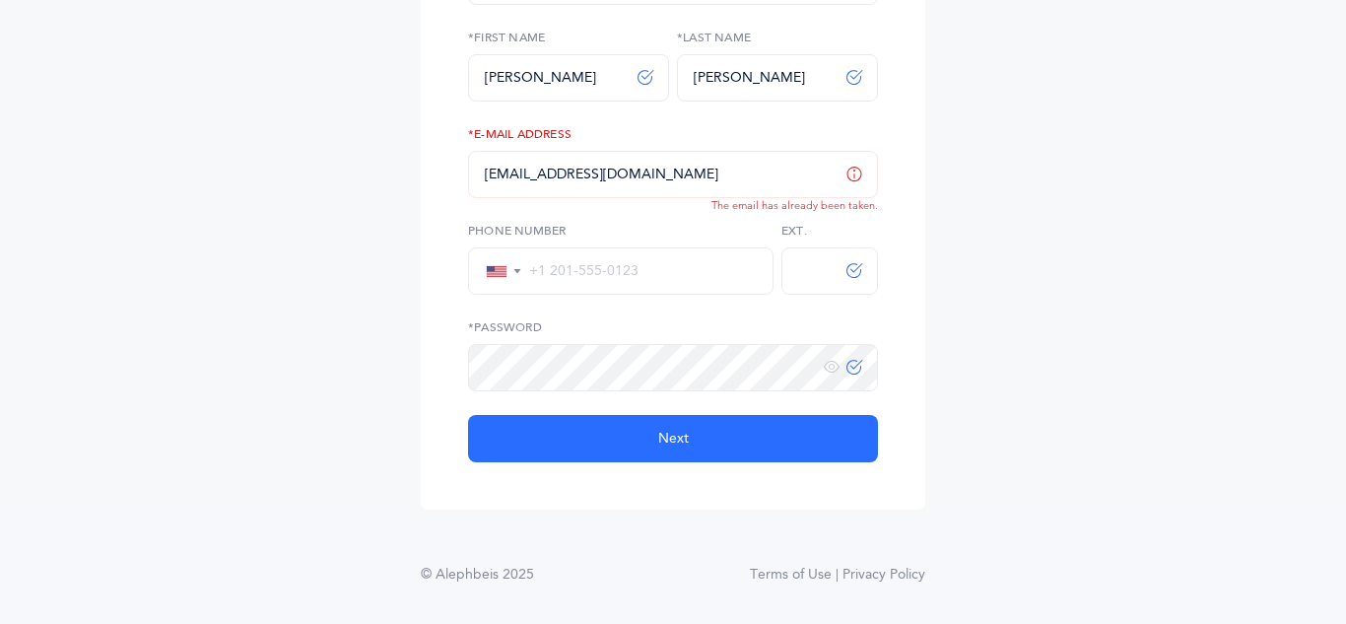
scroll to position [363, 0]
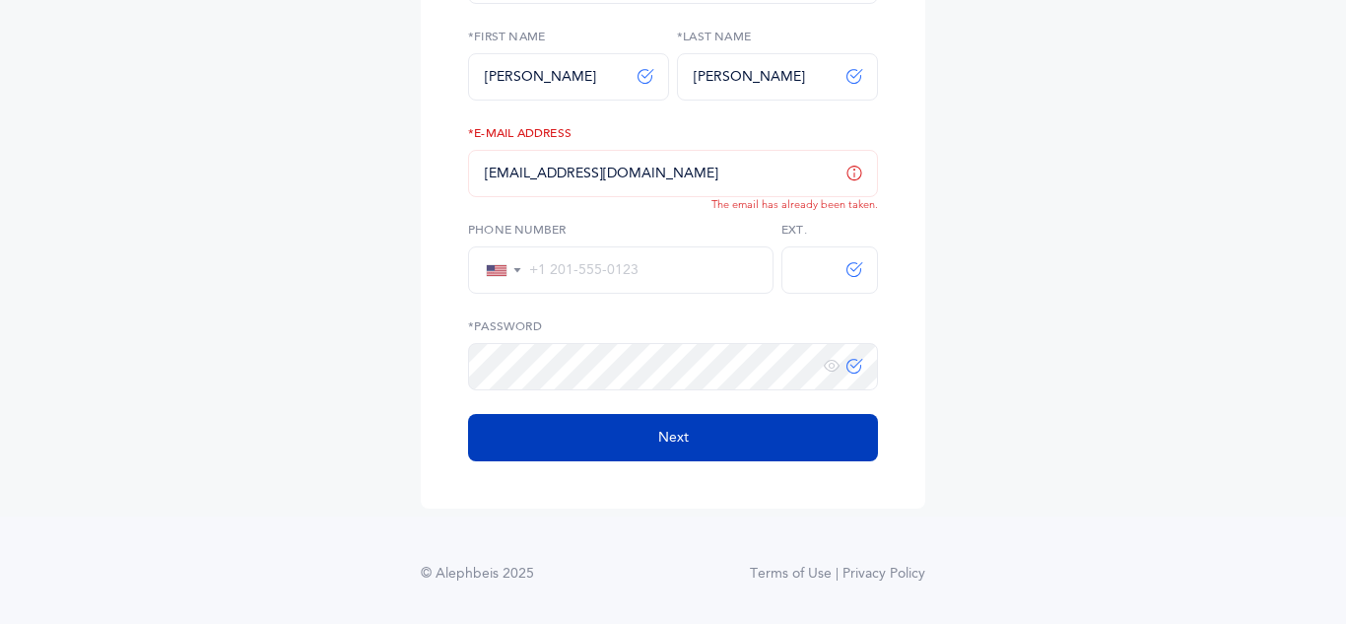
click at [730, 437] on button "Next" at bounding box center [673, 437] width 410 height 47
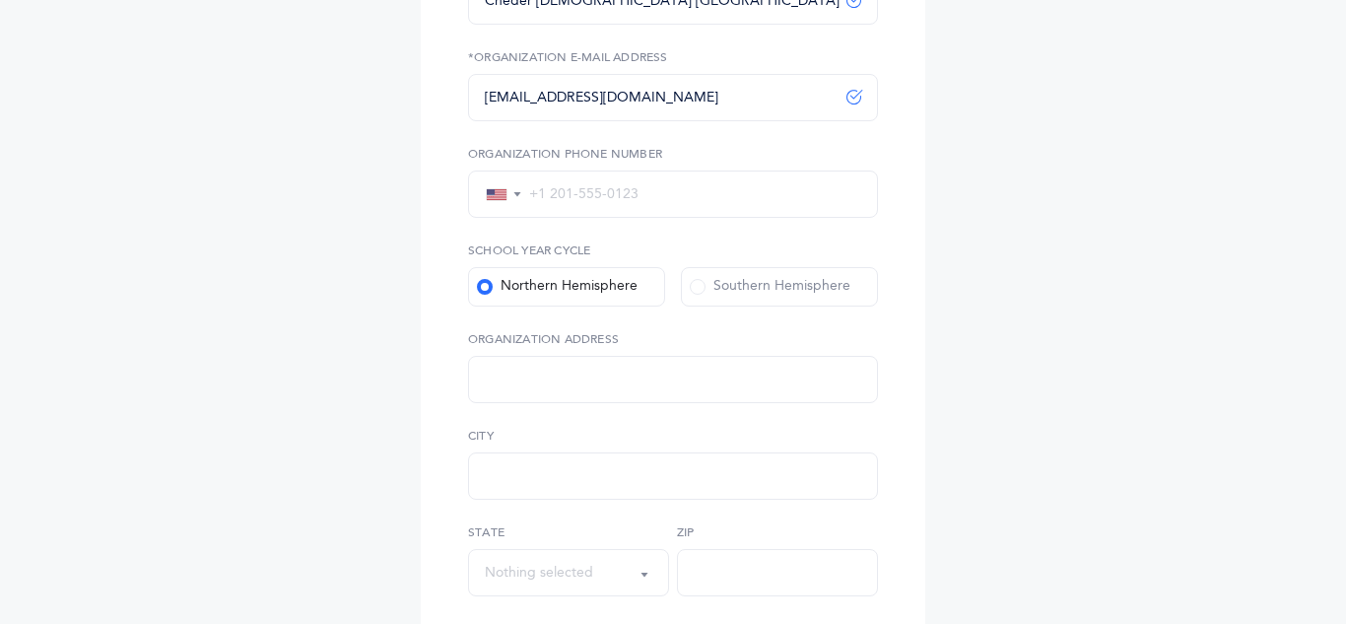
scroll to position [0, 0]
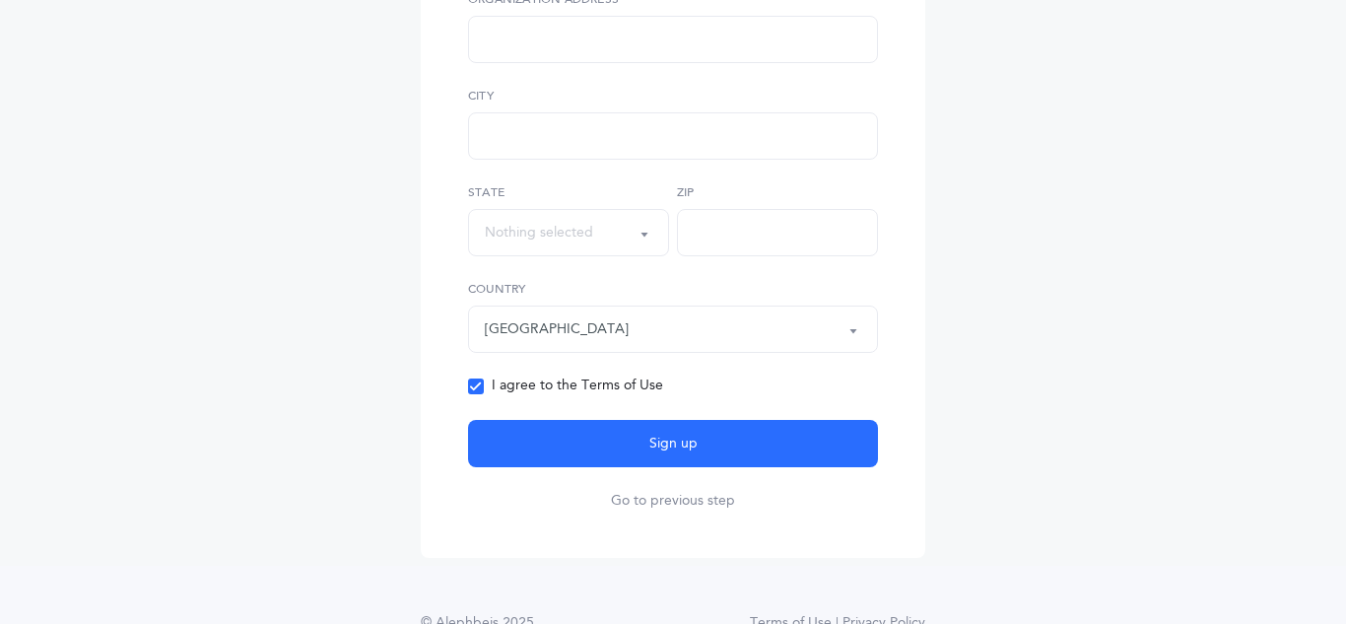
click at [730, 437] on button "Sign up" at bounding box center [673, 443] width 410 height 47
select select
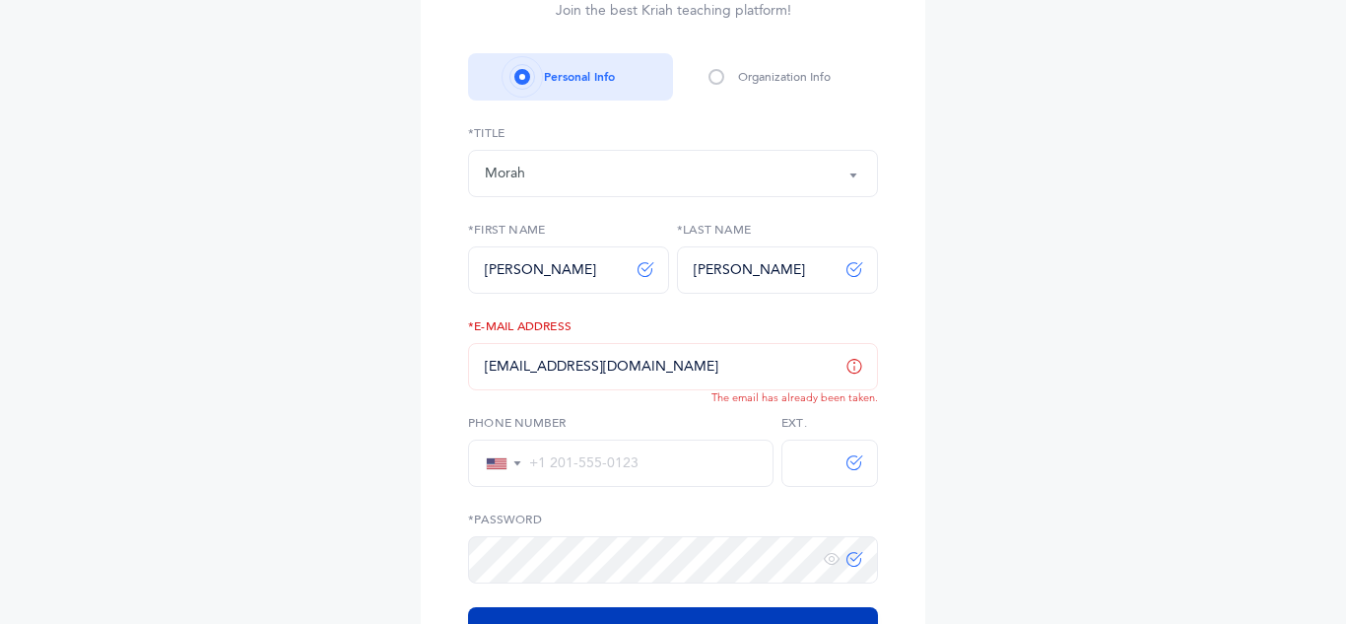
scroll to position [168, 0]
click at [853, 371] on icon at bounding box center [854, 367] width 16 height 17
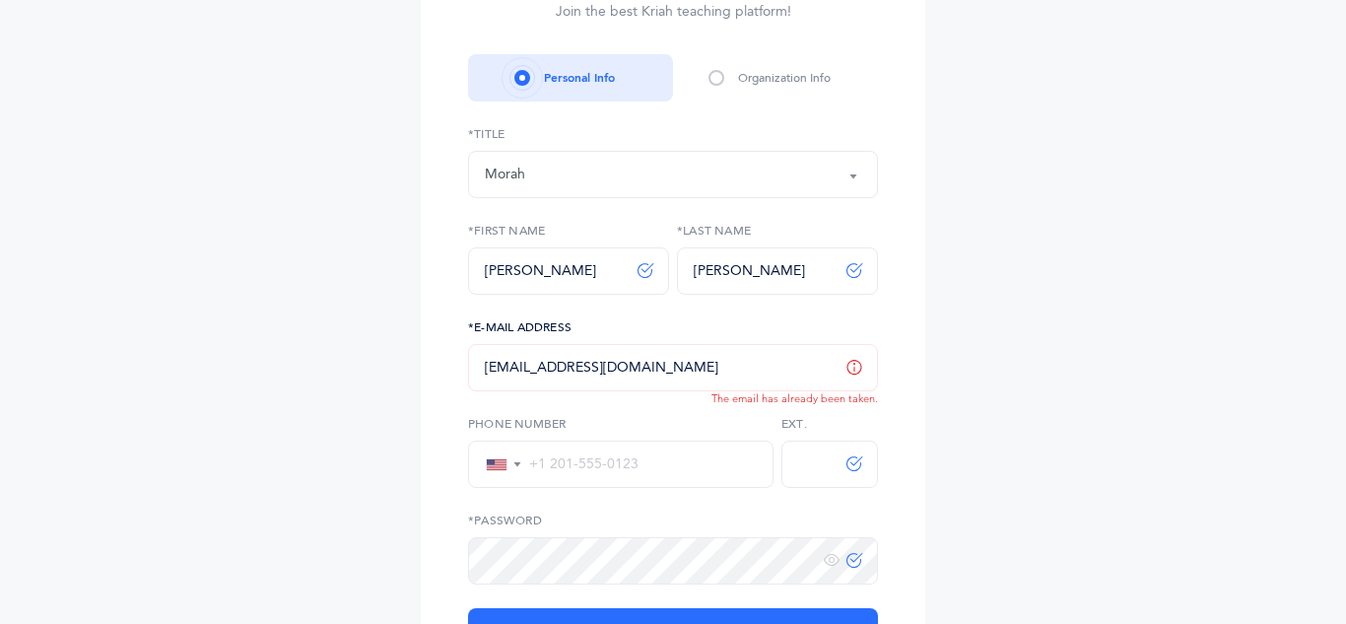
click at [829, 388] on input "rrodal@chederphiladelphia.org" at bounding box center [673, 367] width 410 height 47
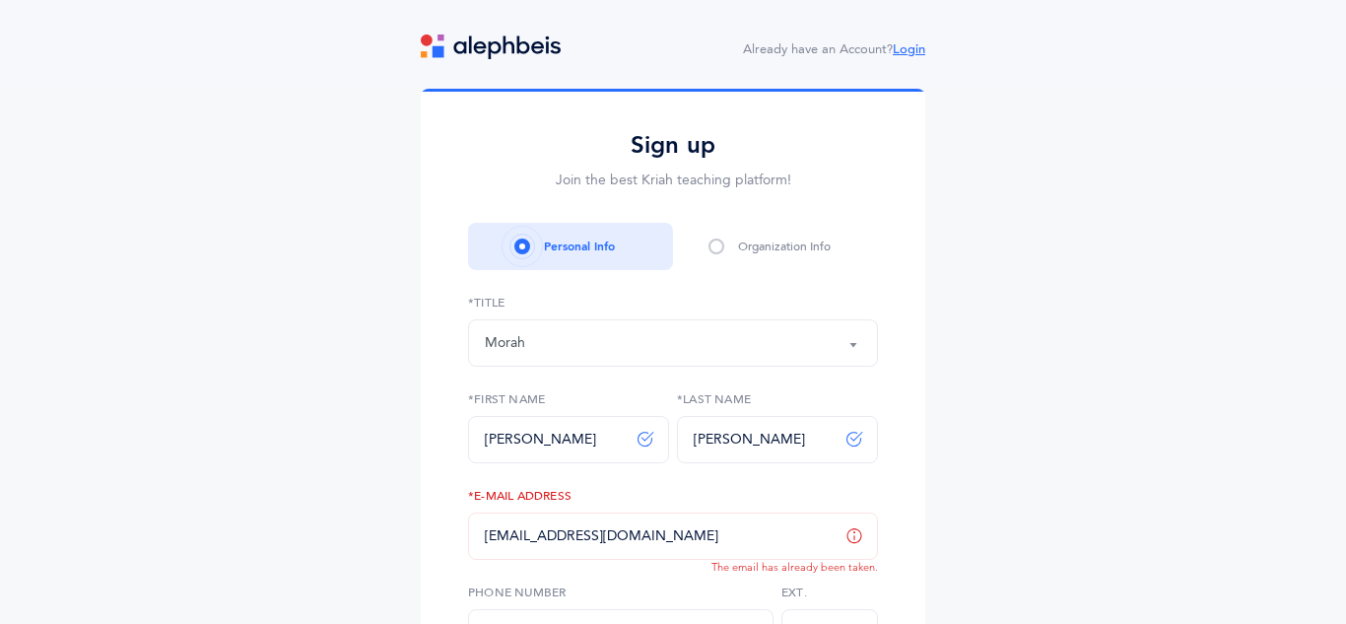
click at [903, 46] on link "Login" at bounding box center [909, 49] width 33 height 14
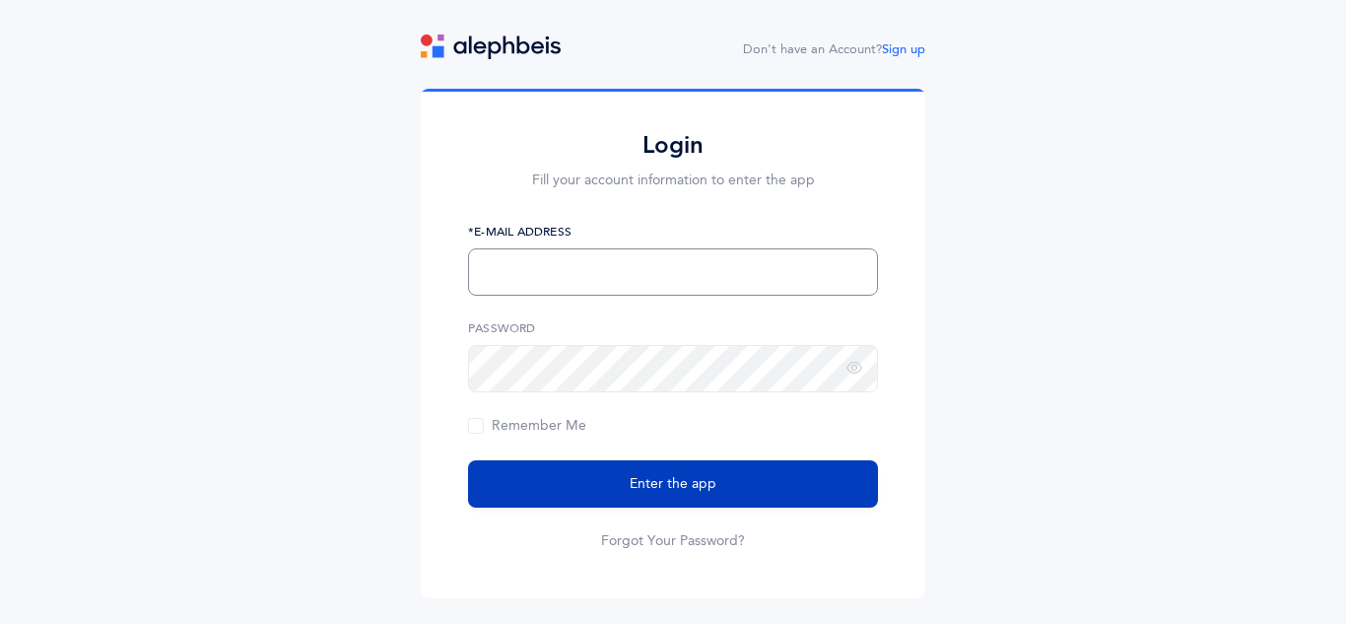
type input "[EMAIL_ADDRESS][DOMAIN_NAME]"
click at [703, 496] on button "Enter the app" at bounding box center [673, 483] width 410 height 47
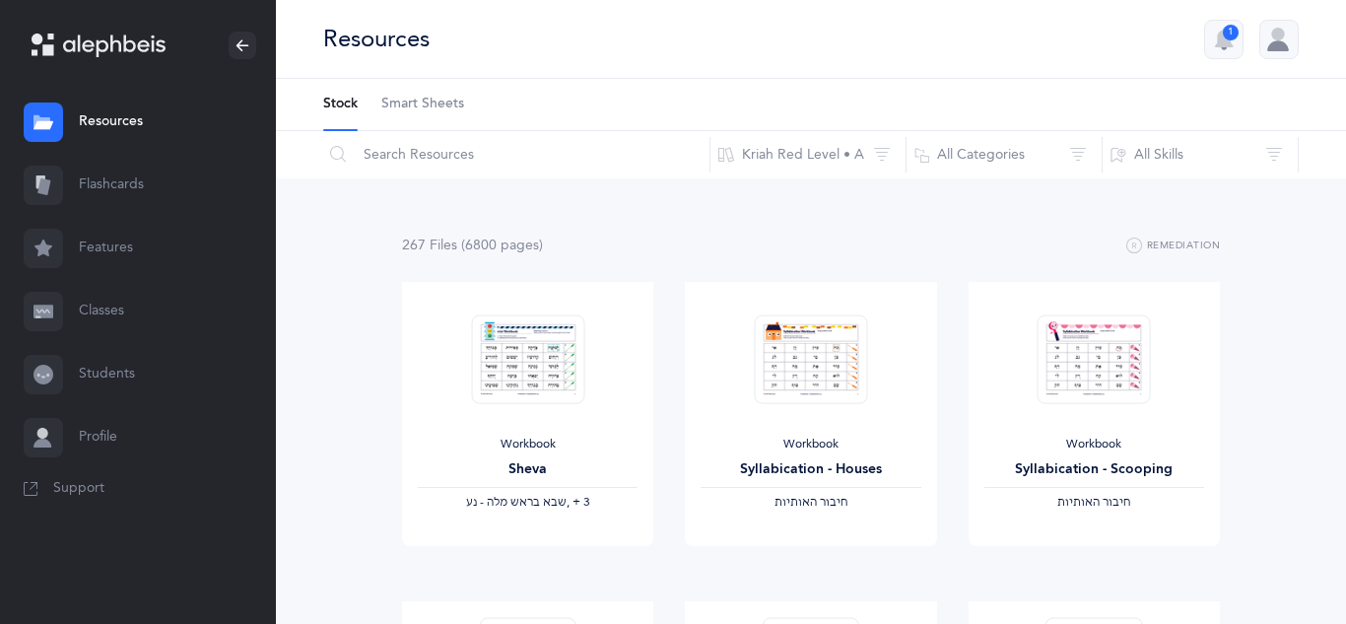
click at [163, 313] on link "Classes" at bounding box center [138, 311] width 276 height 63
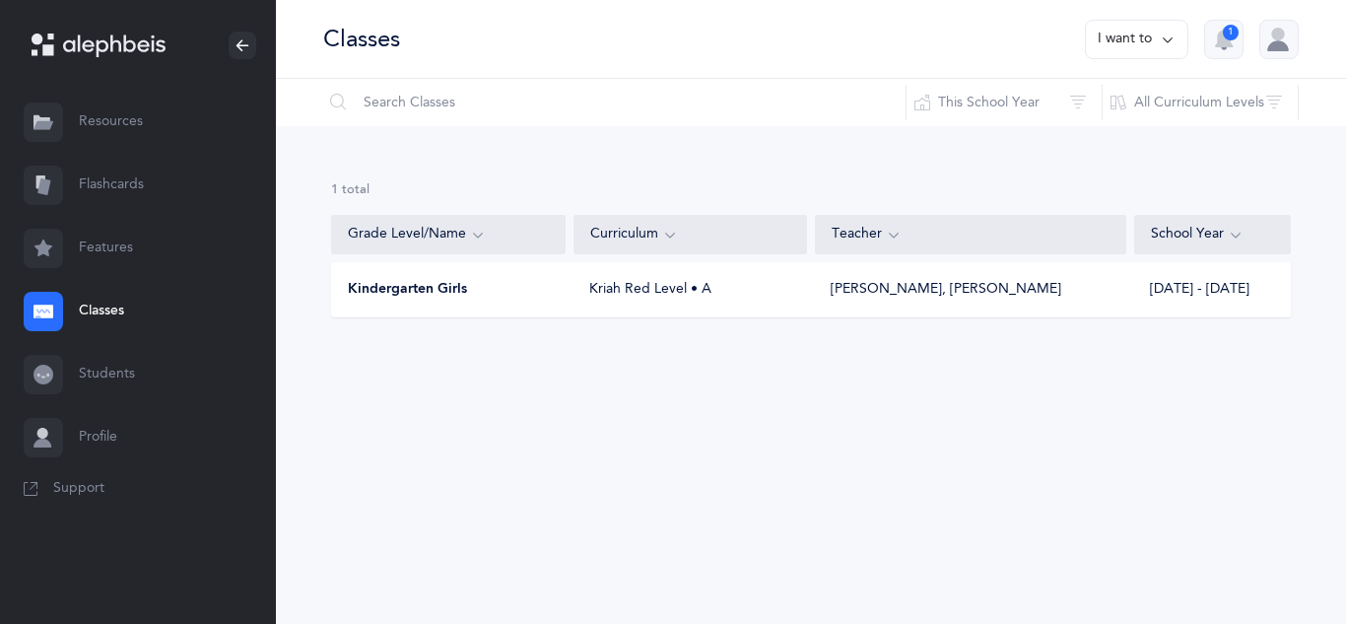
click at [483, 286] on div "Kindergarten Girls" at bounding box center [449, 290] width 234 height 20
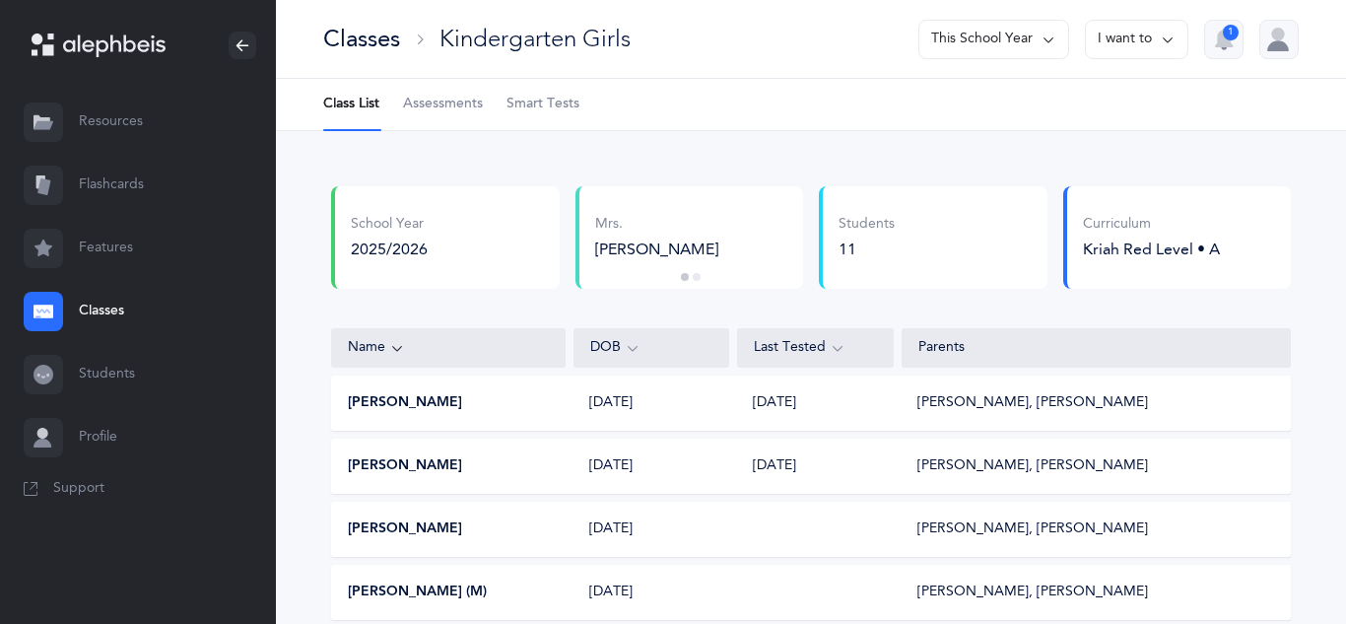
click at [104, 189] on link "Flashcards" at bounding box center [138, 185] width 276 height 63
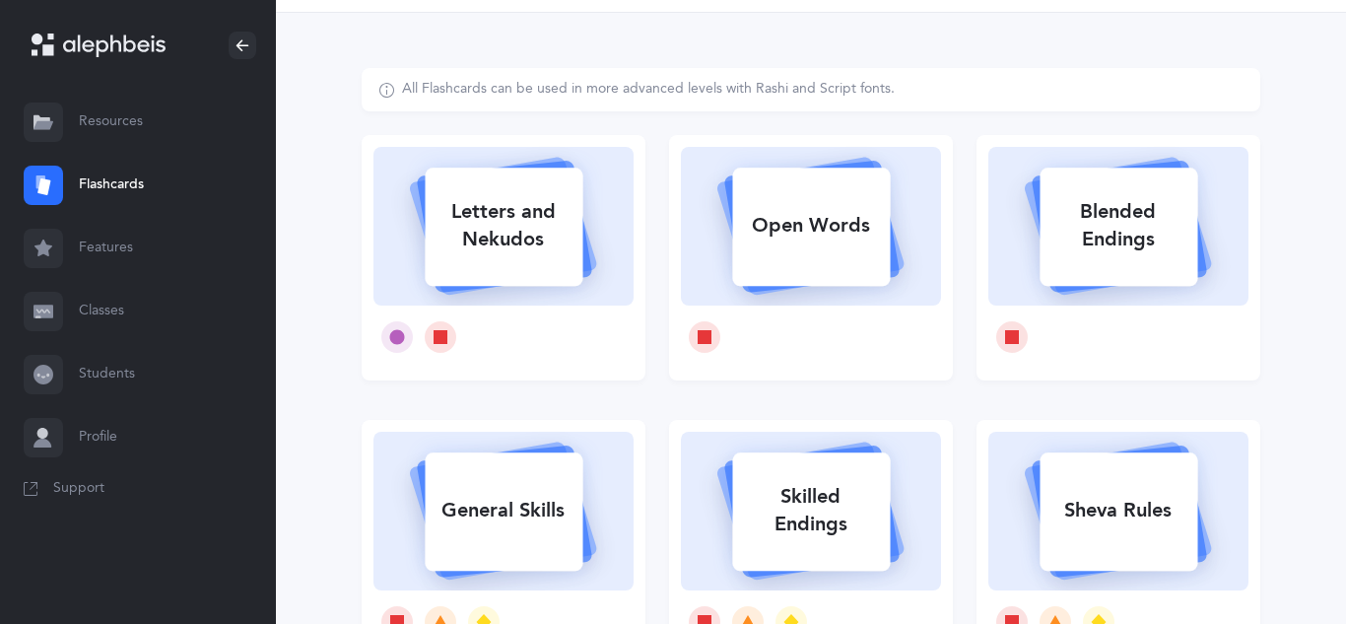
scroll to position [63, 0]
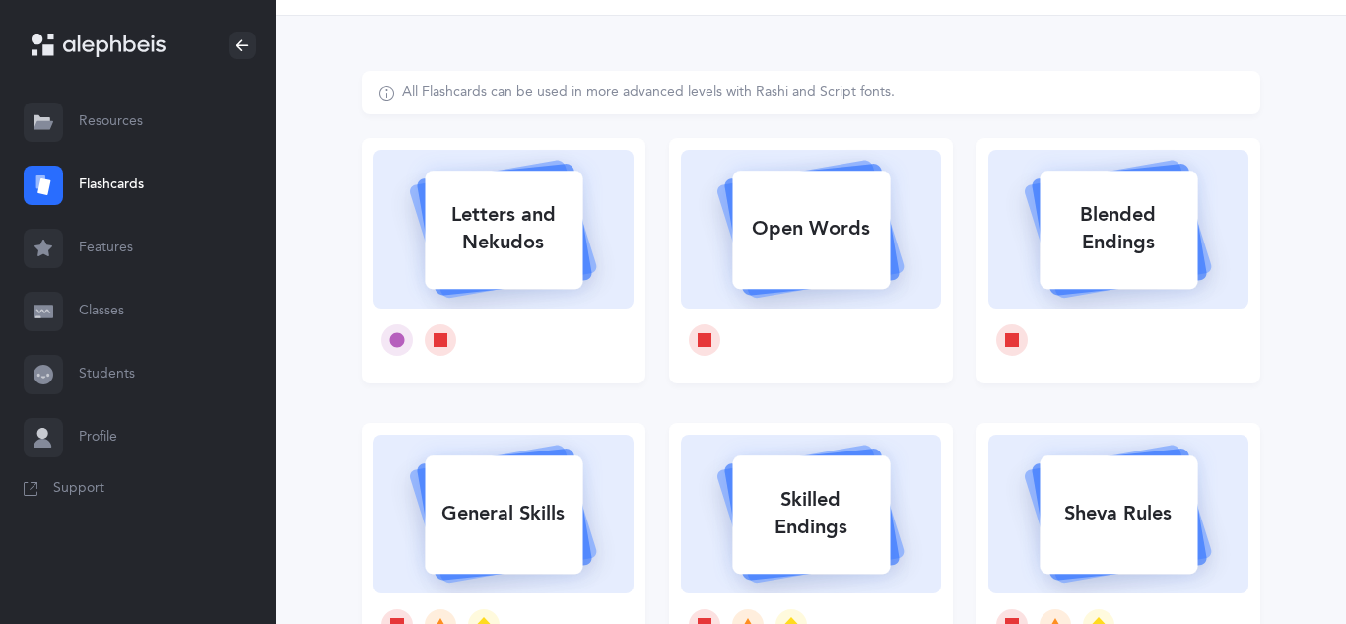
click at [505, 239] on div "Letters and Nekudos" at bounding box center [504, 228] width 158 height 79
select select
select select "single"
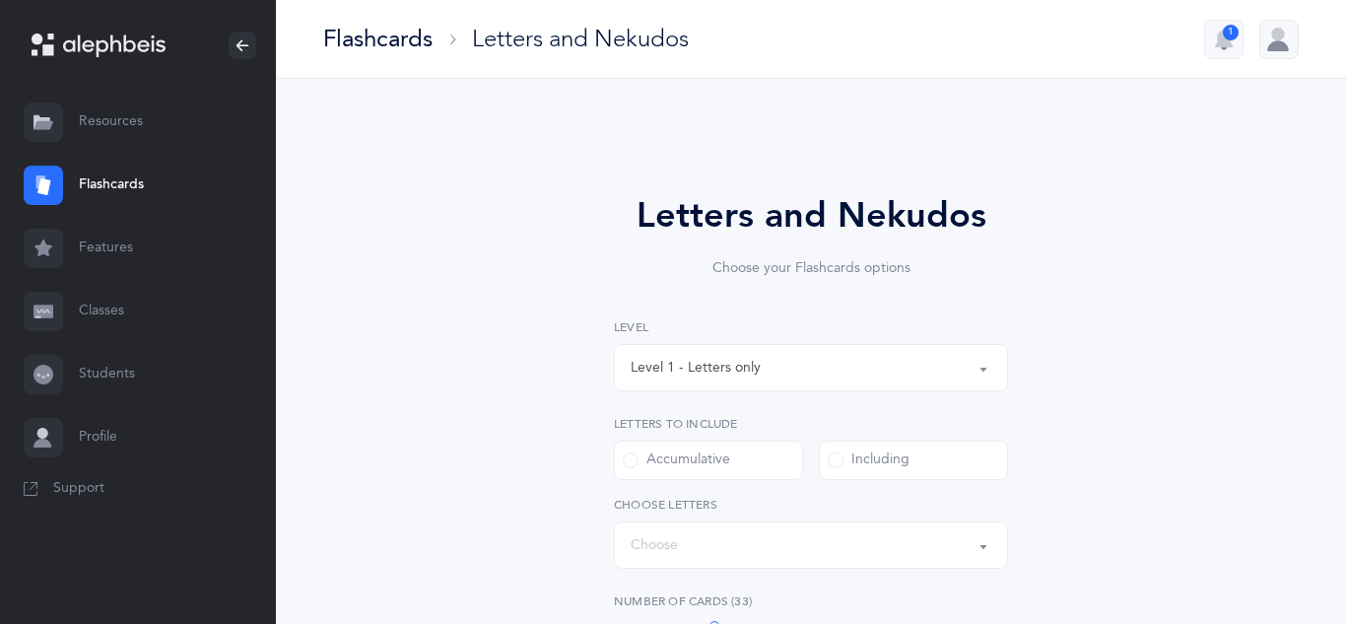
select select "27"
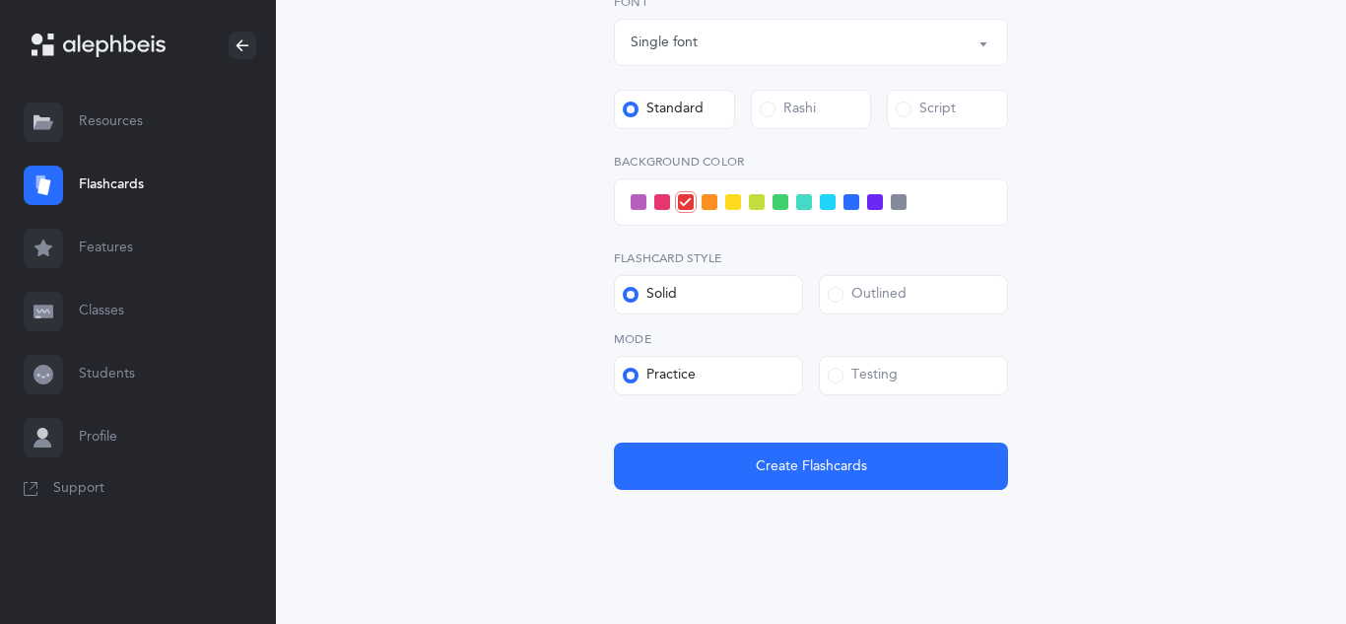
scroll to position [739, 0]
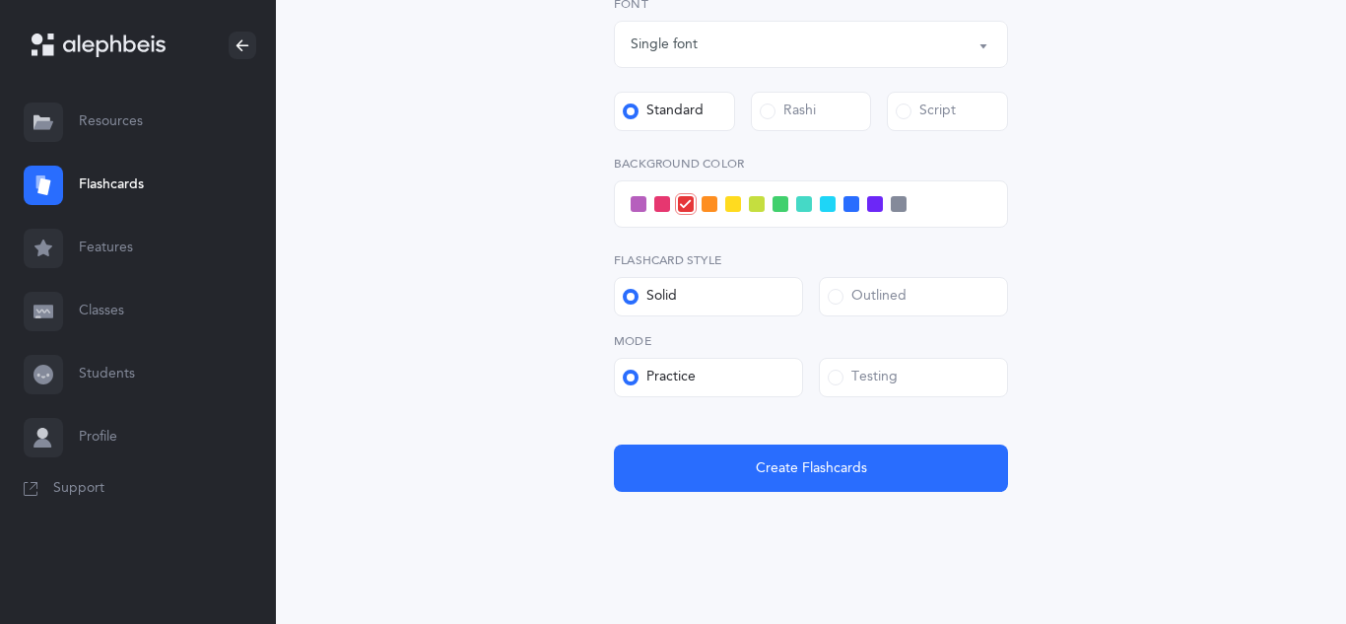
click at [832, 382] on span at bounding box center [836, 378] width 16 height 16
click at [0, 0] on input "Testing" at bounding box center [0, 0] width 0 height 0
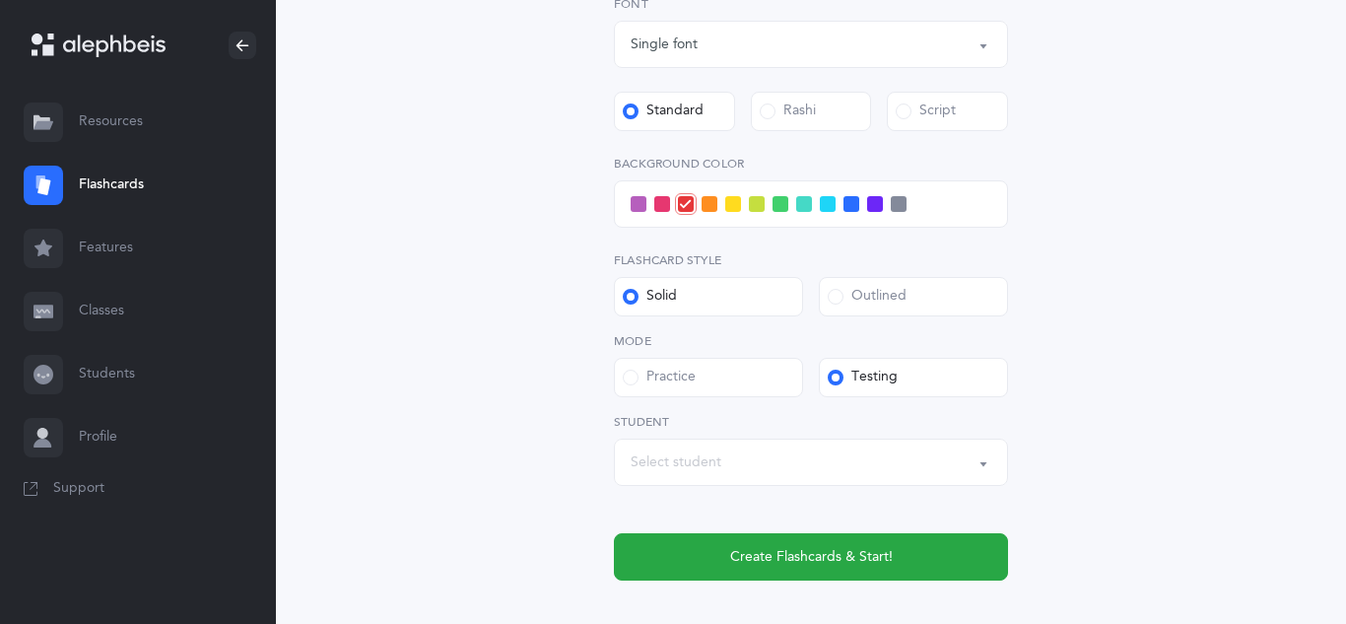
click at [745, 472] on div "Select student" at bounding box center [811, 462] width 361 height 34
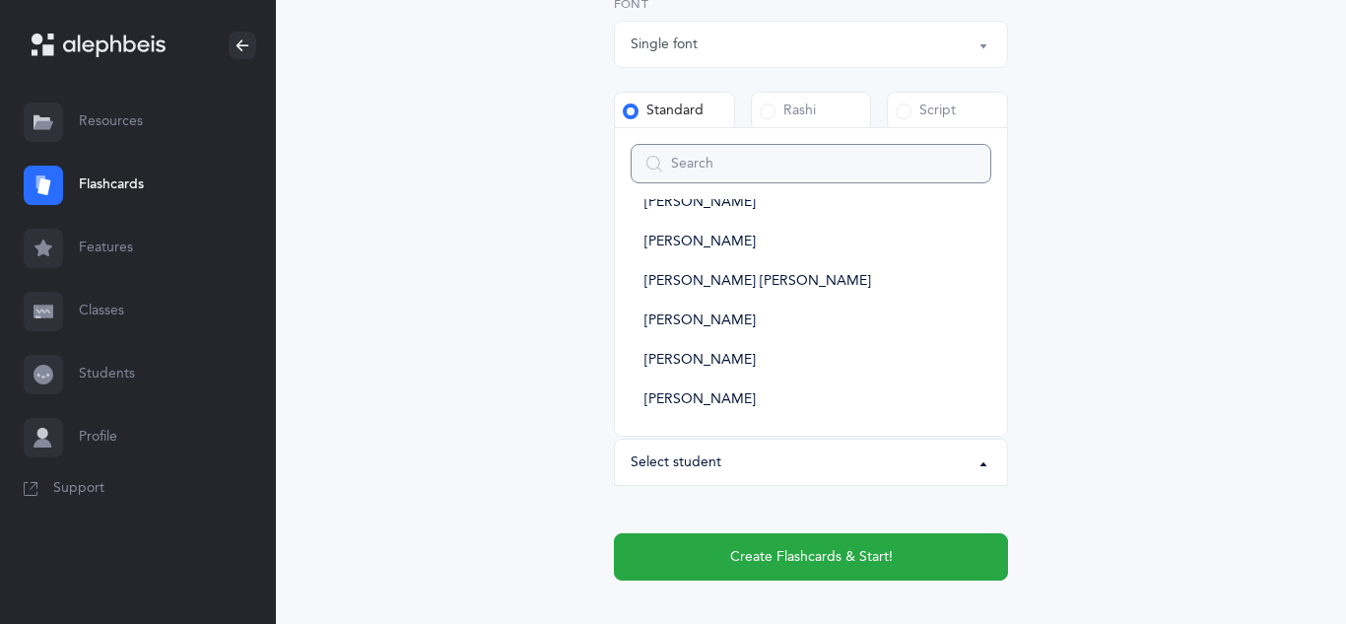
scroll to position [0, 0]
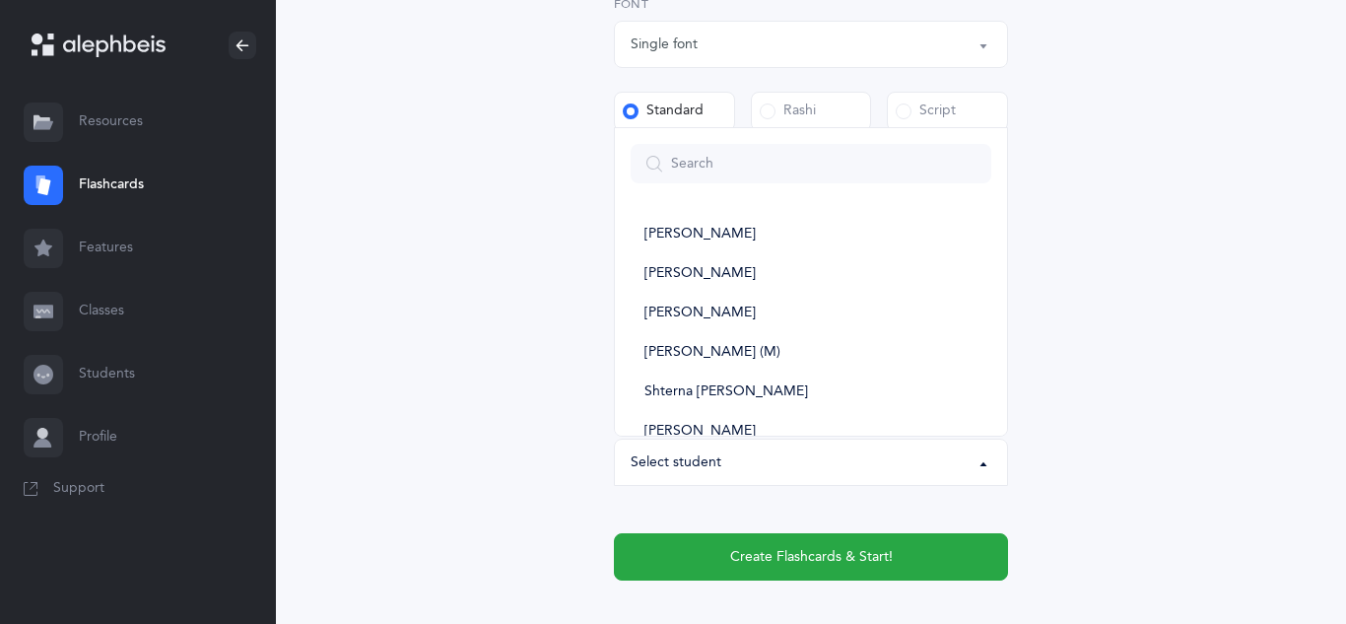
click at [425, 362] on div "Letters and Nekudos Choose your Flashcards options Level 1 - Letters only Level…" at bounding box center [811, 27] width 899 height 1264
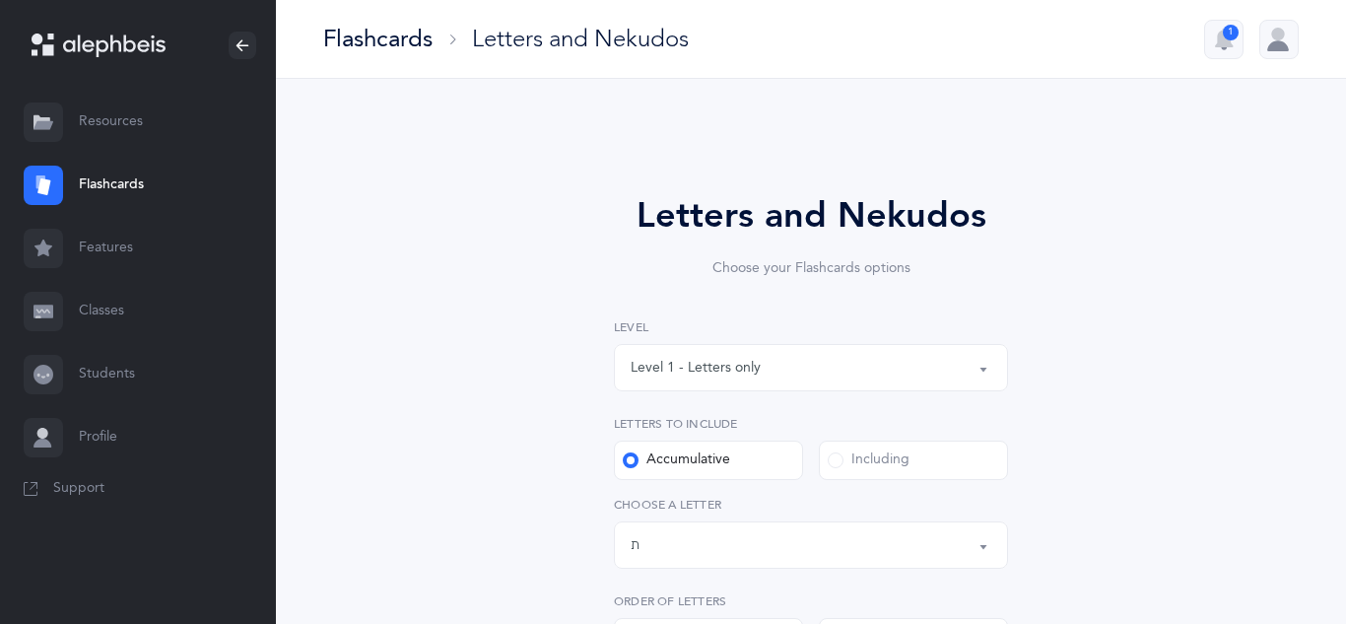
click at [145, 352] on link "Students" at bounding box center [138, 374] width 276 height 63
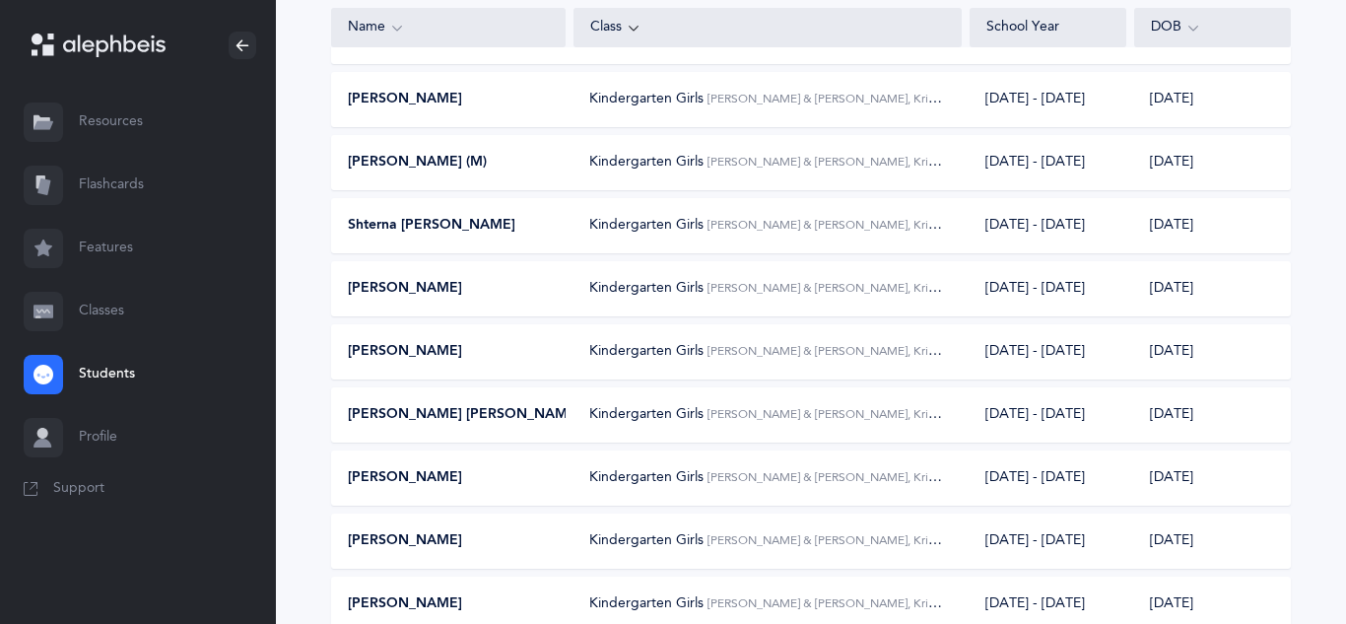
scroll to position [419, 0]
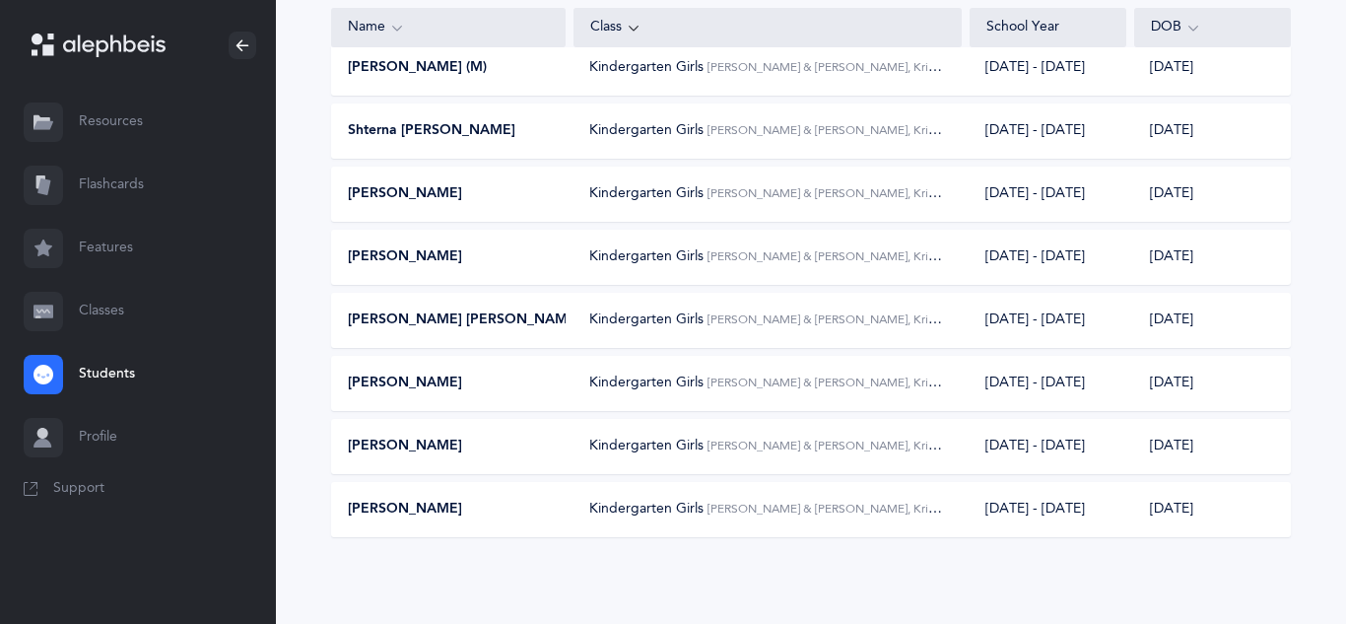
click at [174, 320] on link "Classes" at bounding box center [138, 311] width 276 height 63
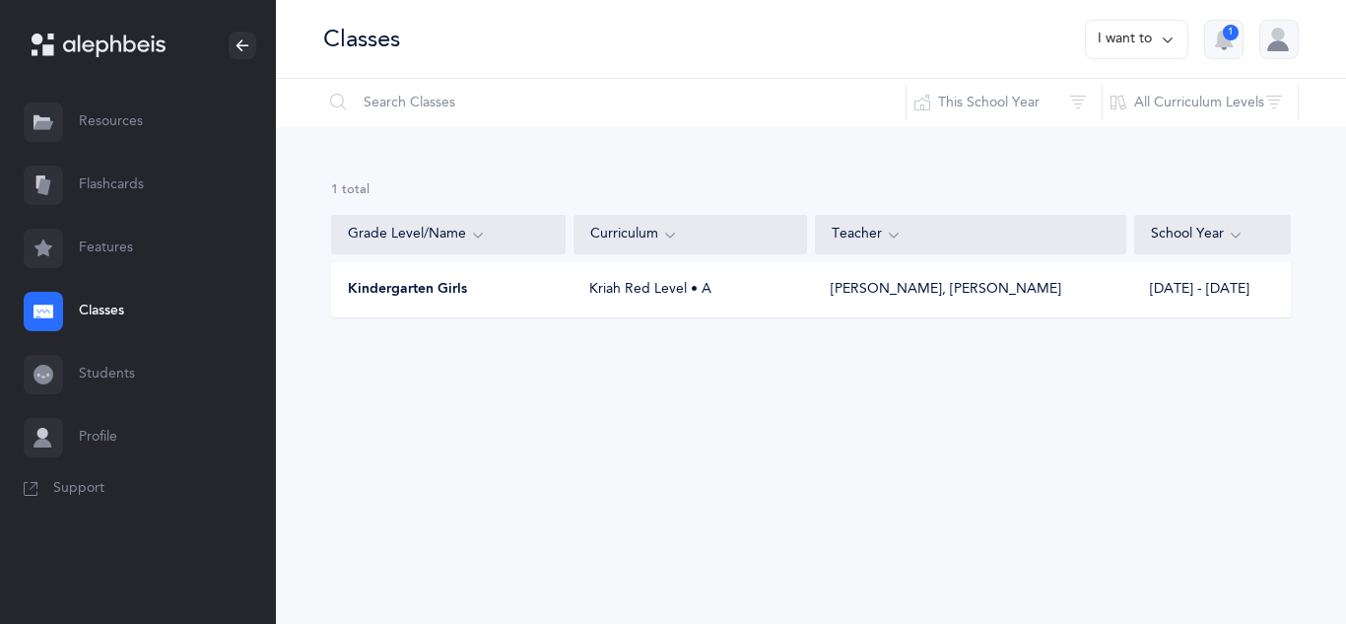
click at [714, 281] on div "Kriah Red Level • A" at bounding box center [690, 290] width 234 height 20
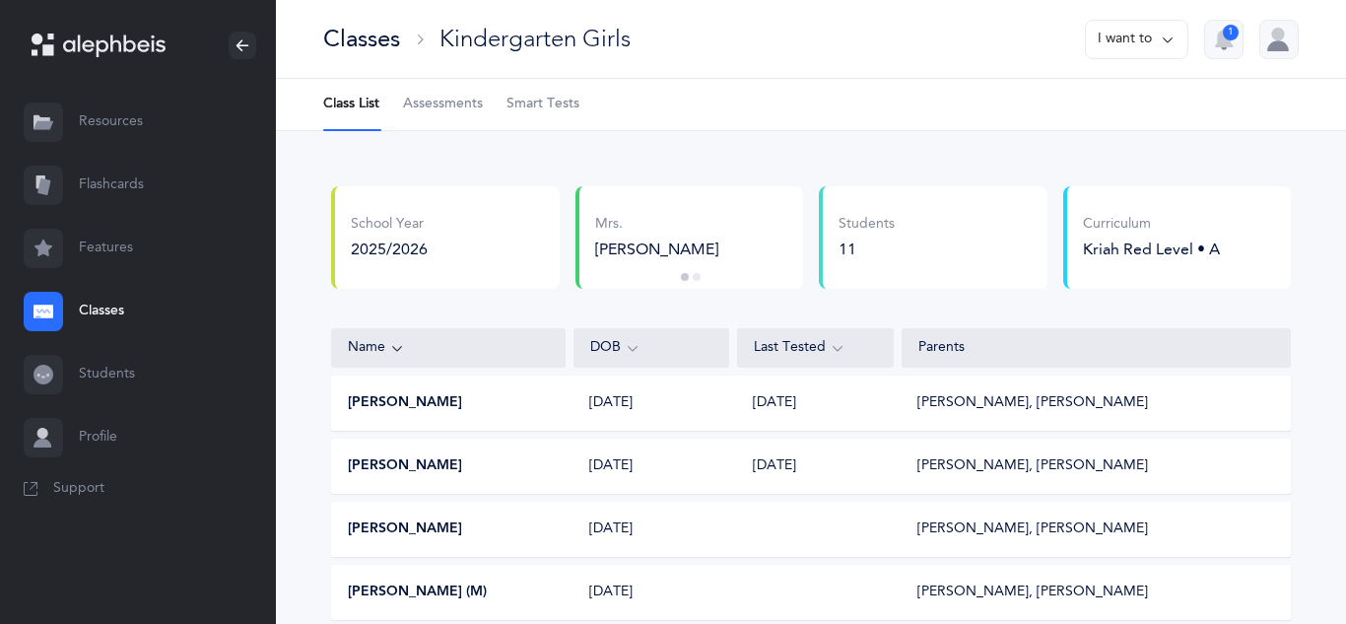
click at [557, 90] on link "Smart Tests" at bounding box center [542, 104] width 73 height 51
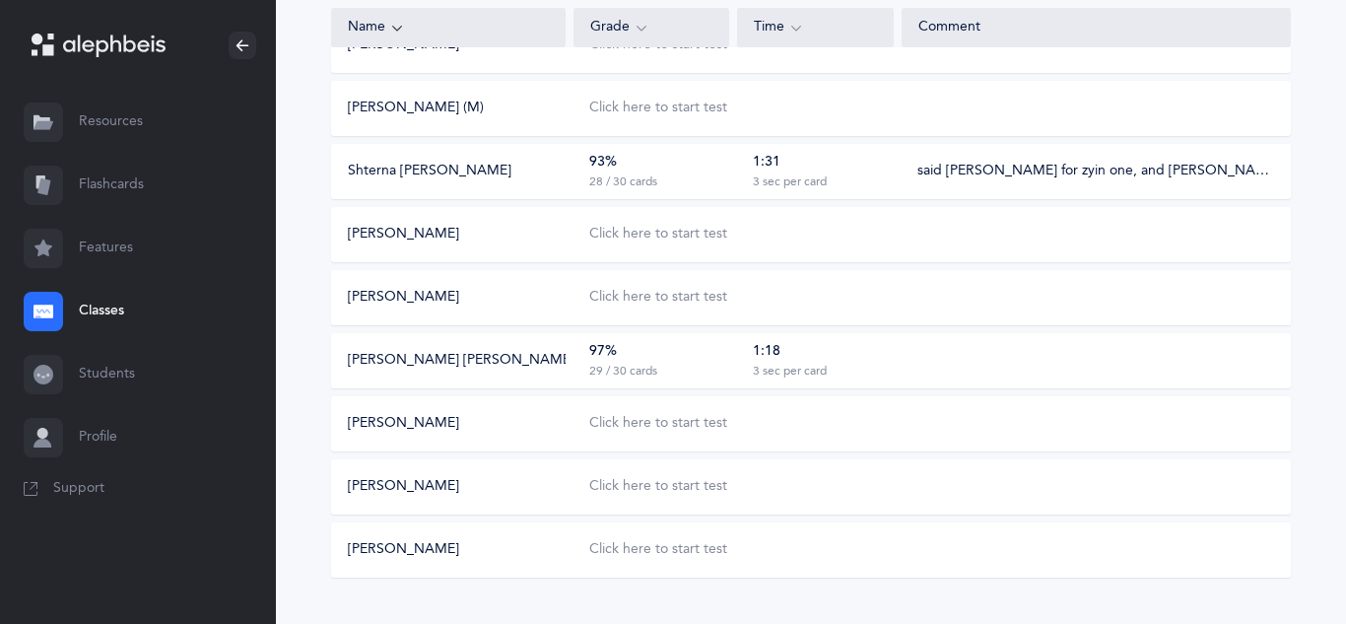
scroll to position [479, 0]
